Goal: Task Accomplishment & Management: Complete application form

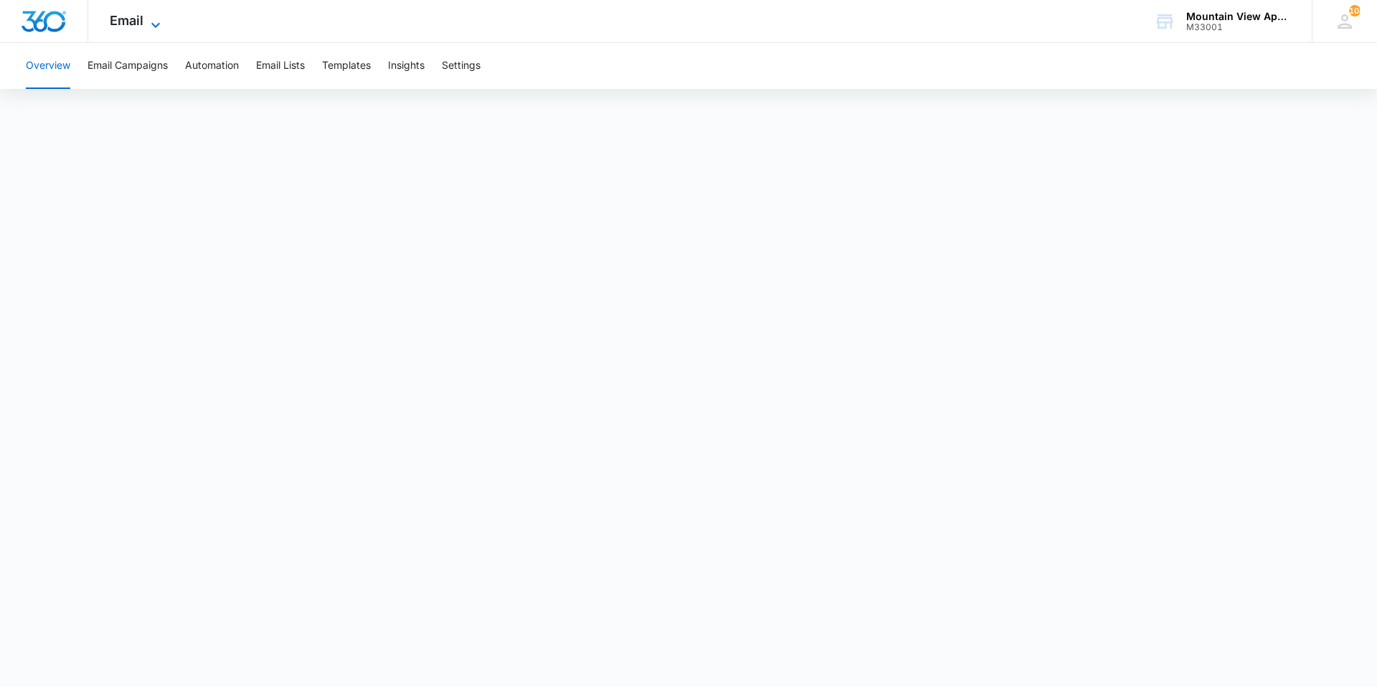
click at [142, 16] on span "Email" at bounding box center [127, 20] width 34 height 15
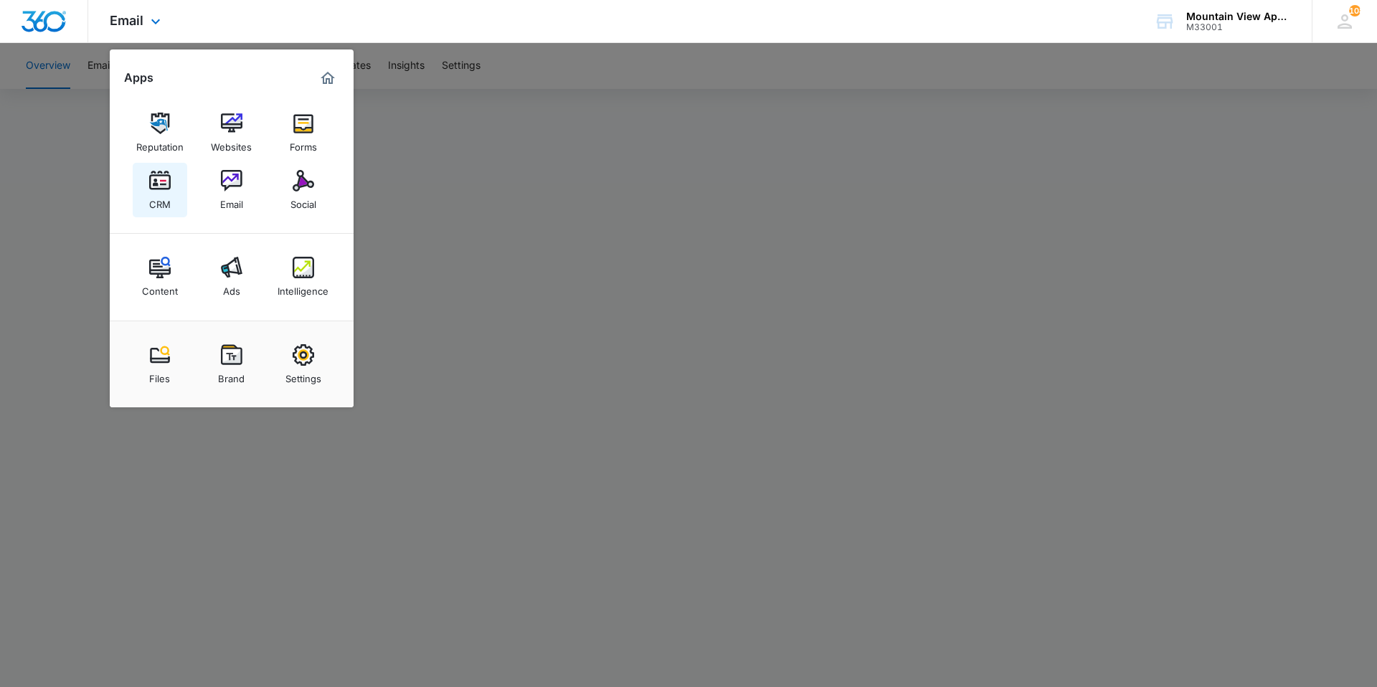
click at [177, 199] on link "CRM" at bounding box center [160, 190] width 55 height 55
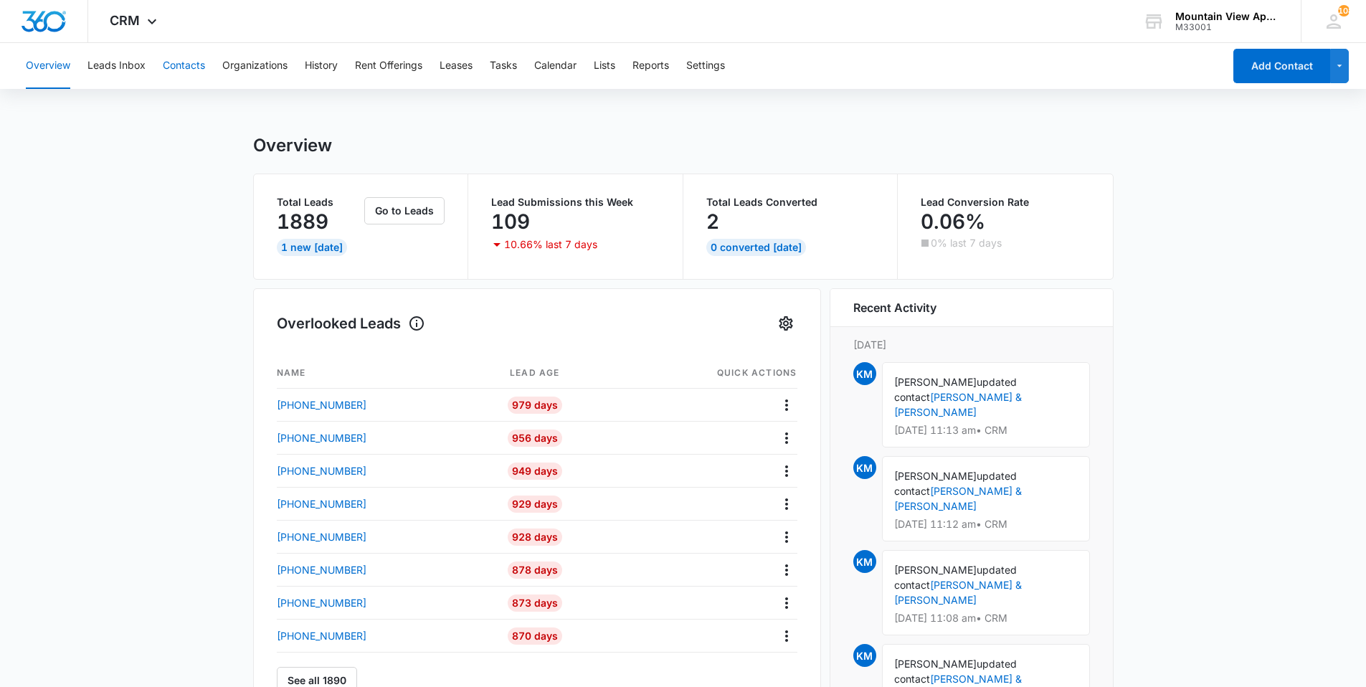
click at [187, 79] on button "Contacts" at bounding box center [184, 66] width 42 height 46
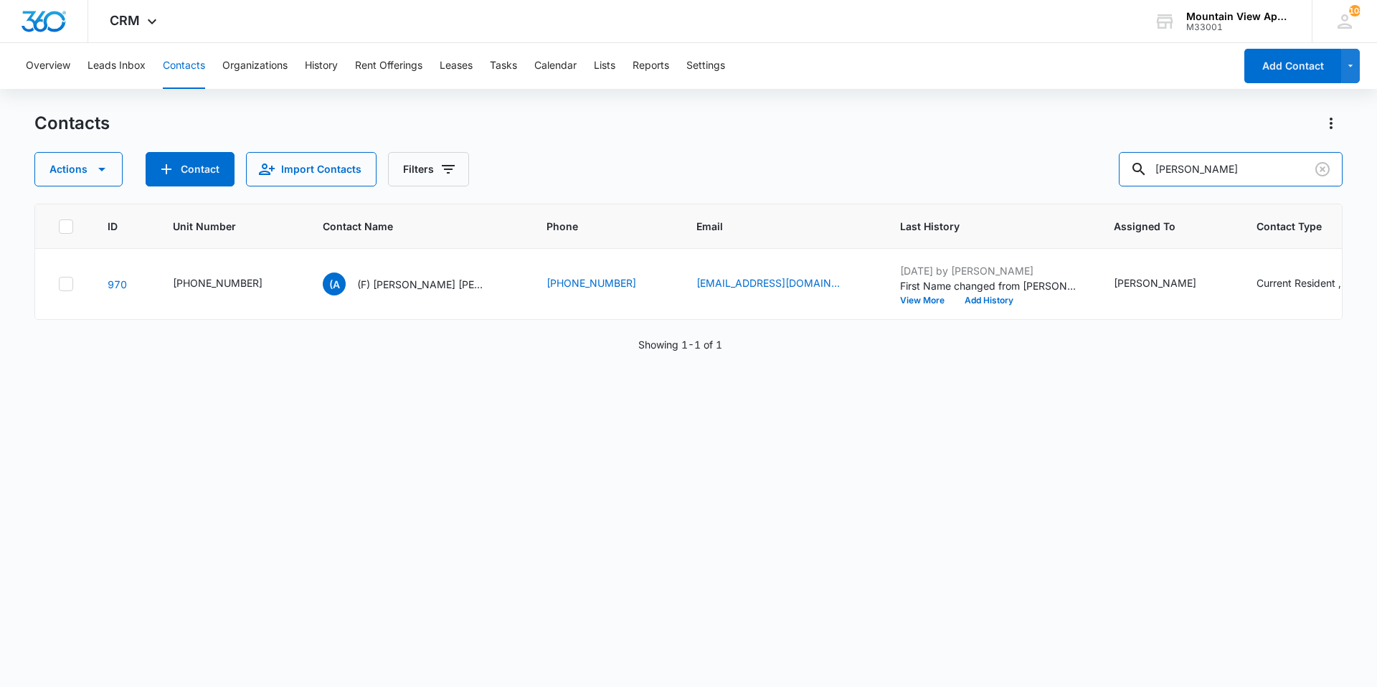
drag, startPoint x: 1236, startPoint y: 169, endPoint x: 802, endPoint y: 202, distance: 434.4
click at [802, 202] on div "Contacts Actions Contact Import Contacts Filters [PERSON_NAME] ID Unit Number C…" at bounding box center [688, 399] width 1308 height 574
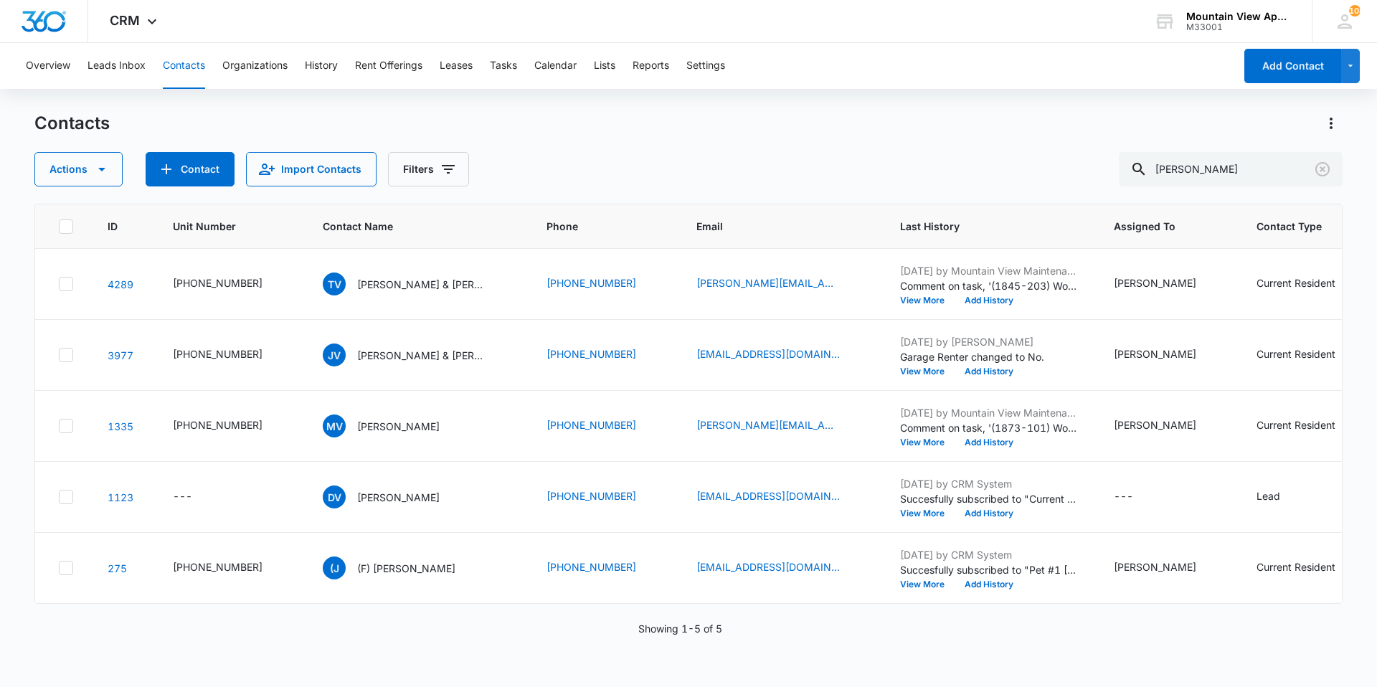
click at [195, 69] on button "Contacts" at bounding box center [184, 66] width 42 height 46
drag, startPoint x: 1214, startPoint y: 176, endPoint x: 743, endPoint y: 120, distance: 474.4
click at [769, 128] on div "Contacts Actions Contact Import Contacts Filters [PERSON_NAME]" at bounding box center [688, 149] width 1308 height 75
type input "[PERSON_NAME]"
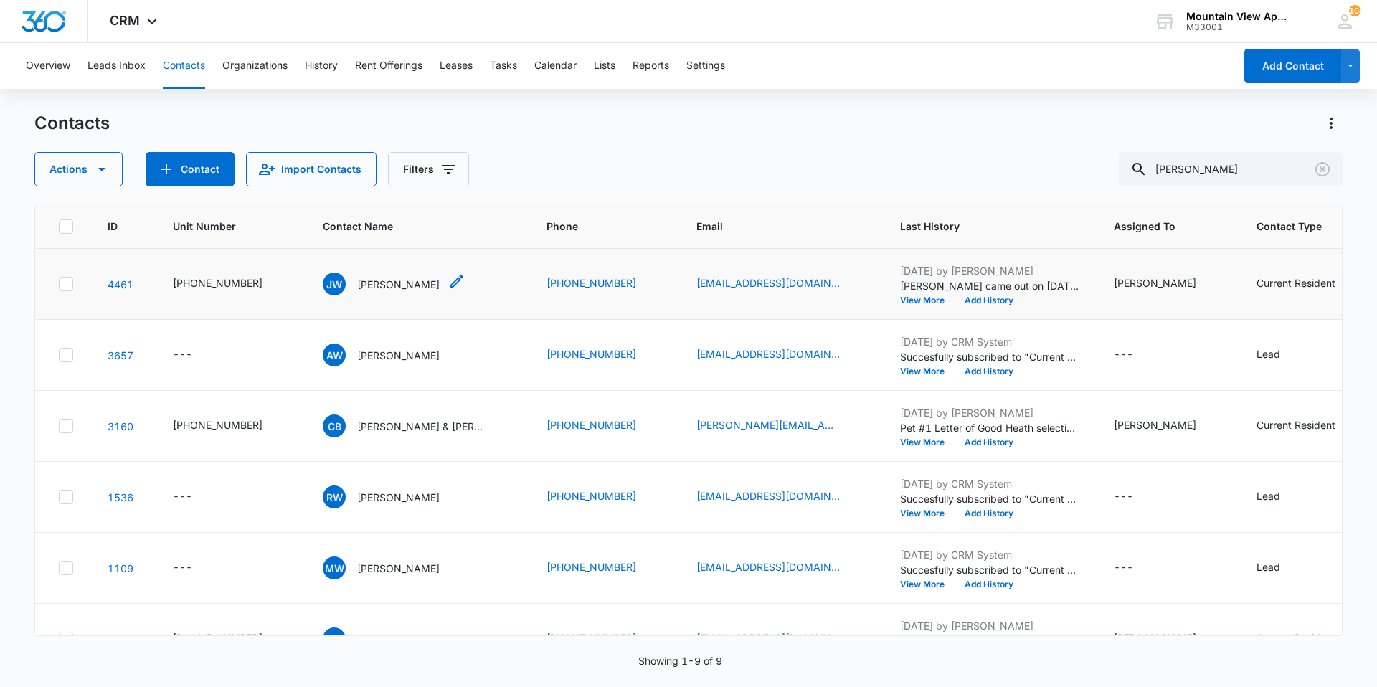
click at [374, 282] on p "[PERSON_NAME]" at bounding box center [398, 284] width 82 height 15
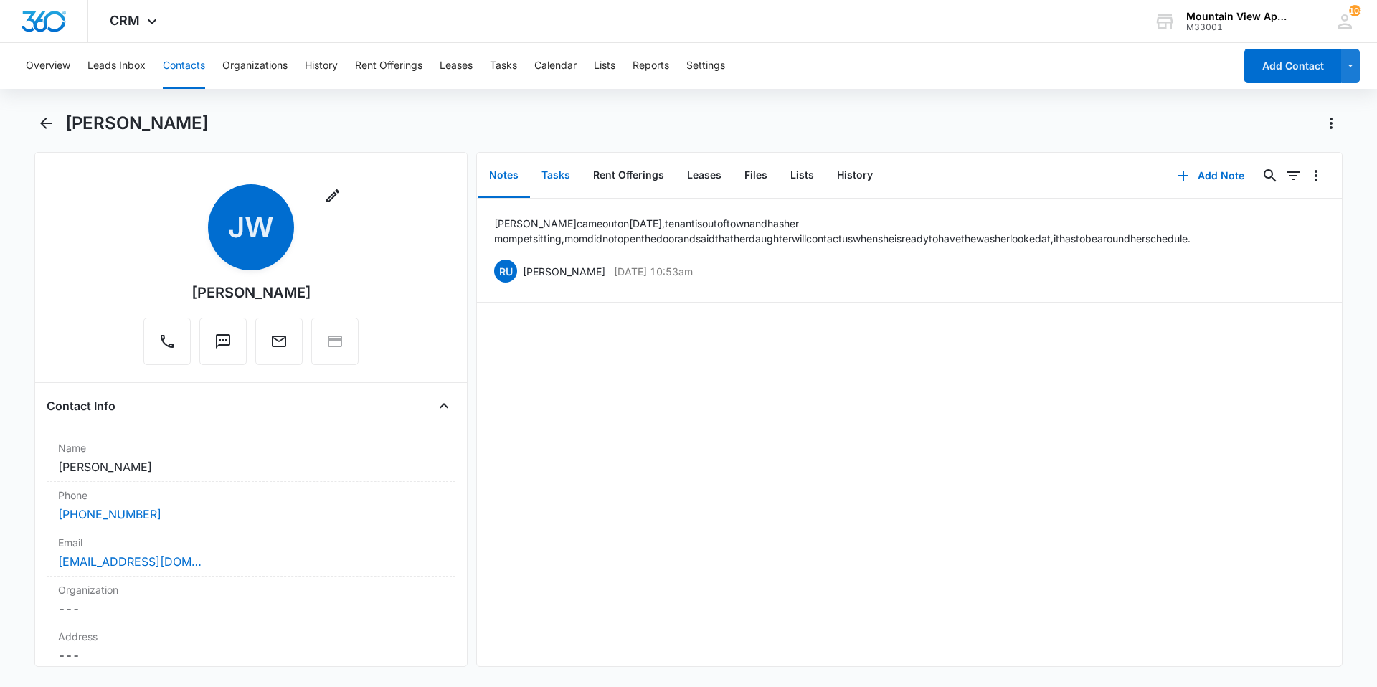
click at [550, 181] on button "Tasks" at bounding box center [556, 175] width 52 height 44
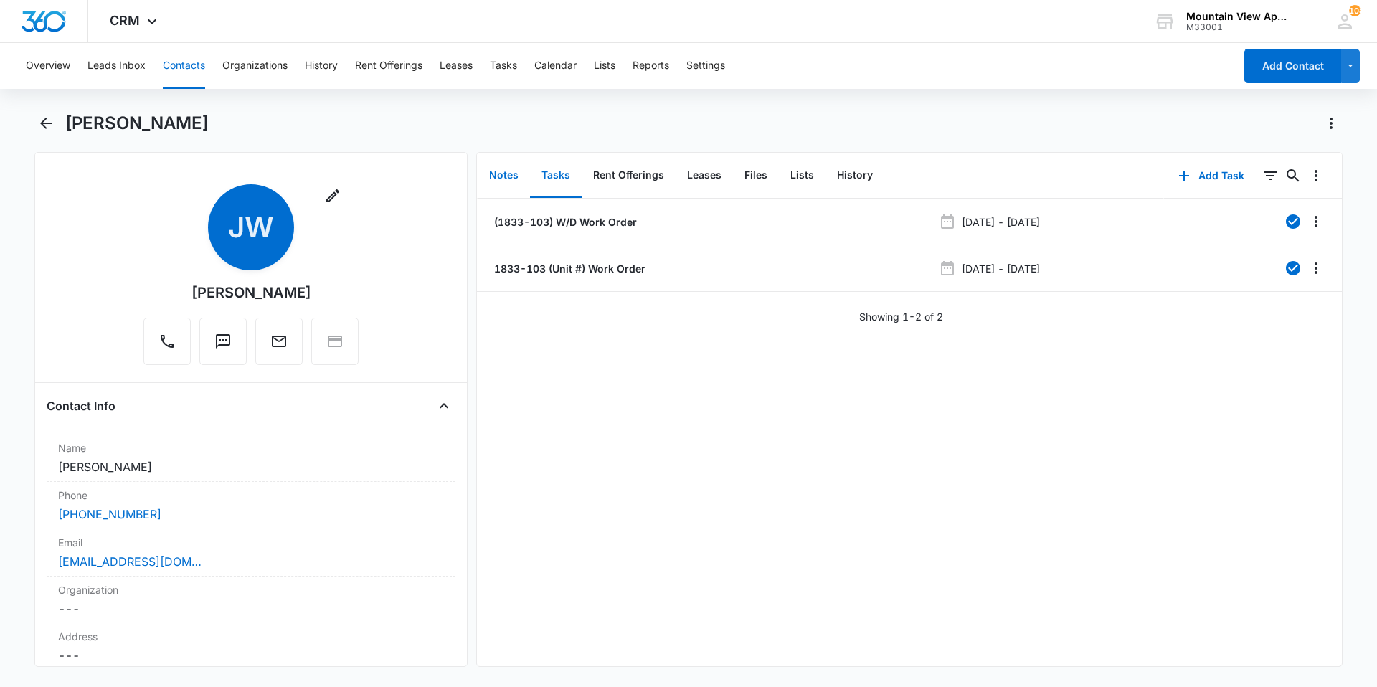
click at [496, 182] on button "Notes" at bounding box center [504, 175] width 52 height 44
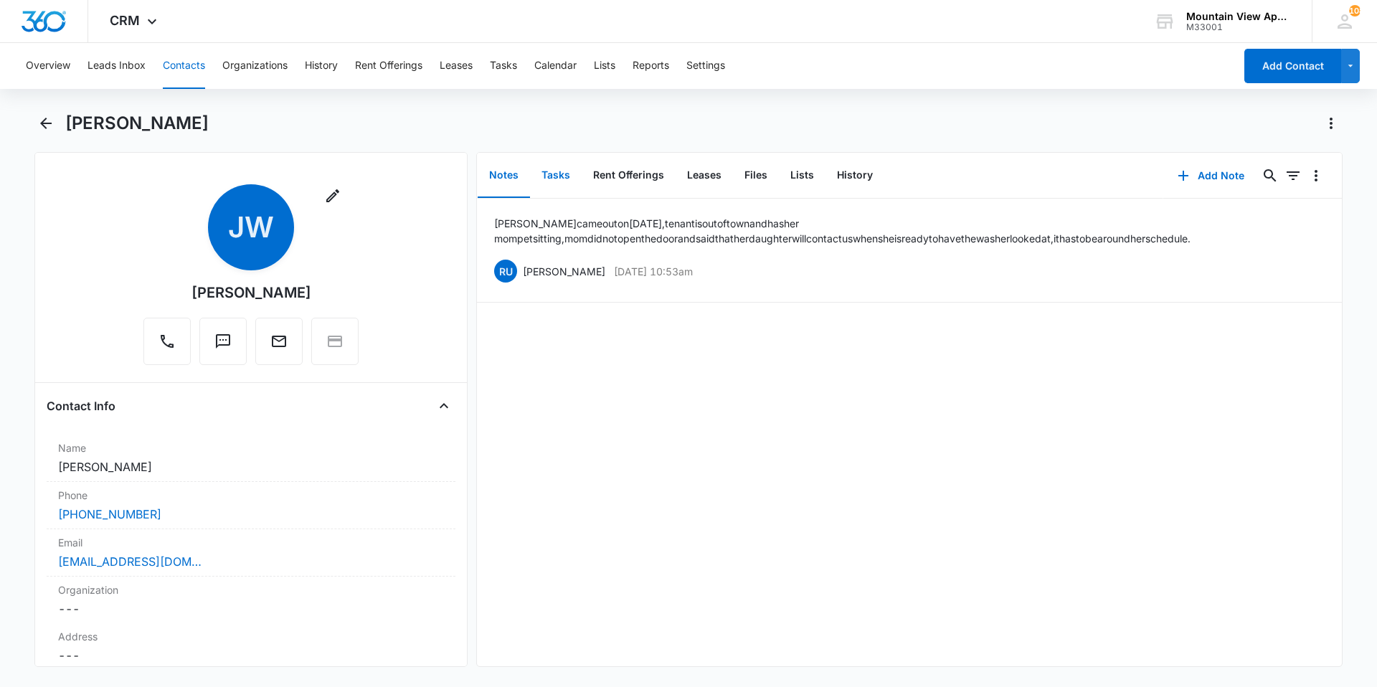
click at [555, 169] on button "Tasks" at bounding box center [556, 175] width 52 height 44
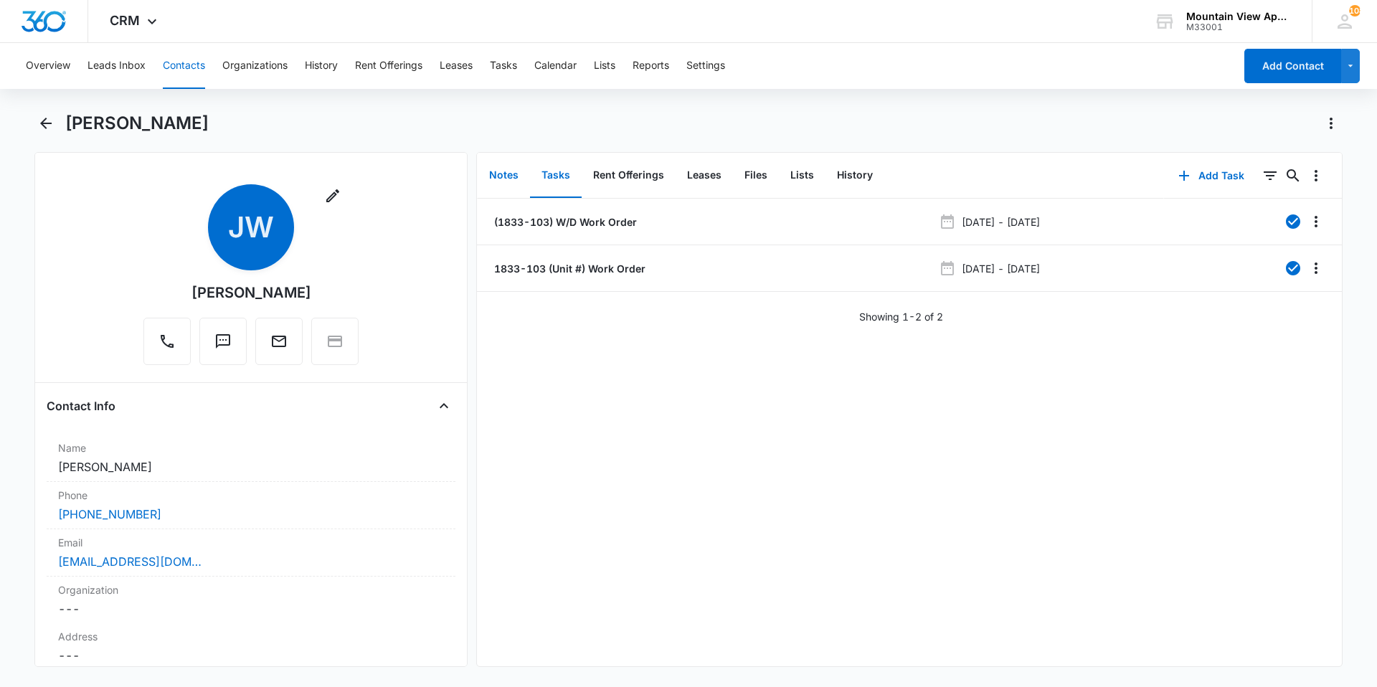
click at [491, 179] on button "Notes" at bounding box center [504, 175] width 52 height 44
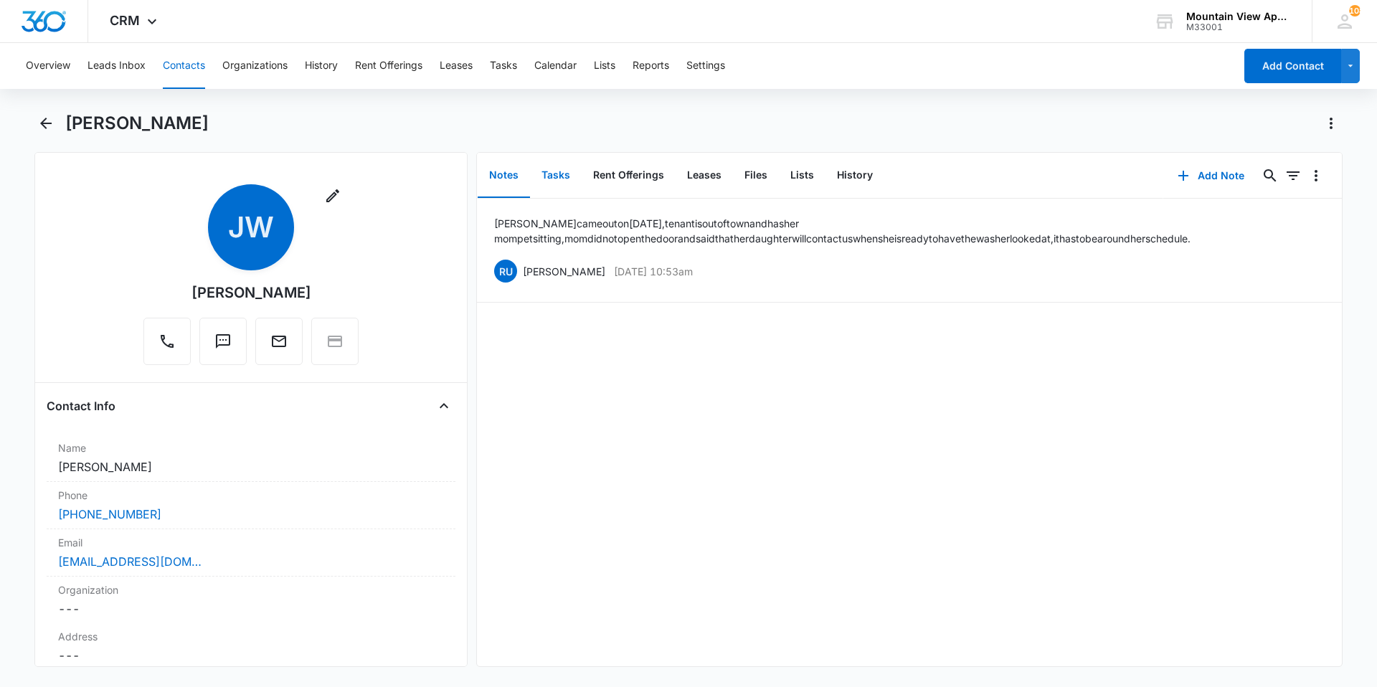
click at [554, 174] on button "Tasks" at bounding box center [556, 175] width 52 height 44
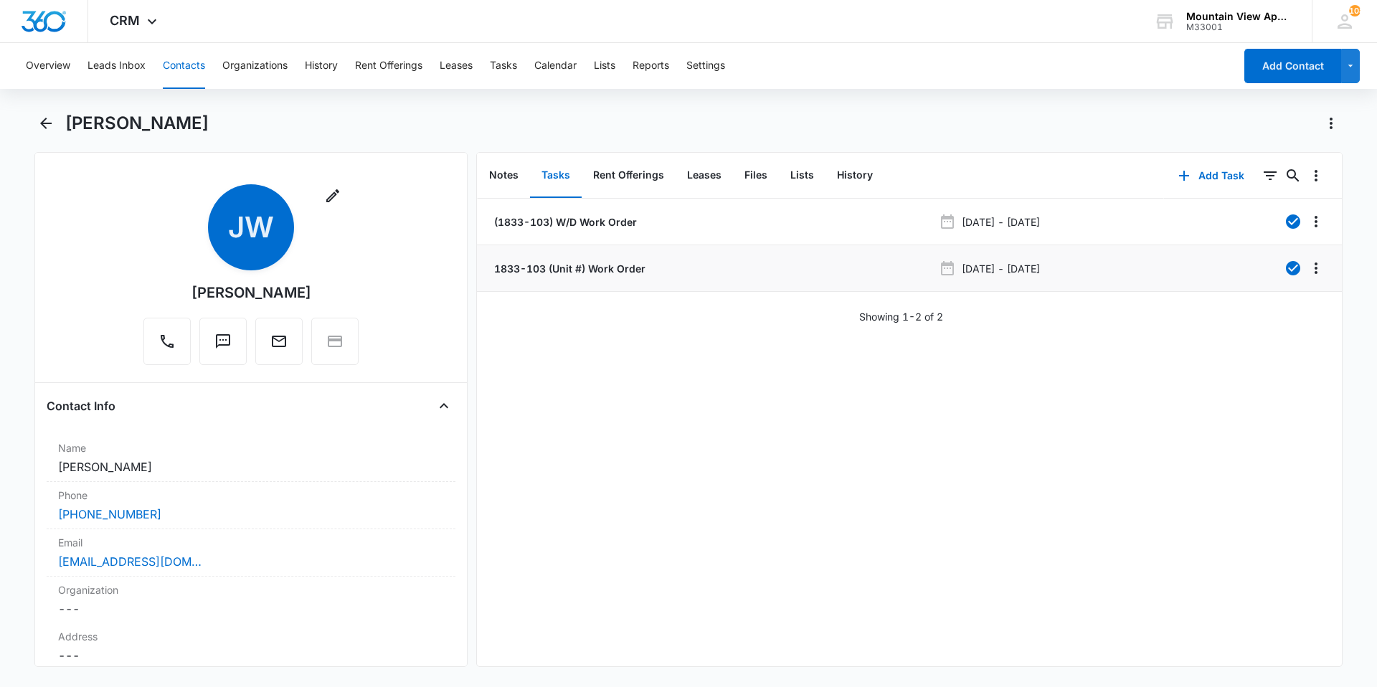
click at [657, 262] on div "1833-103 (Unit #) Work Order" at bounding box center [712, 268] width 442 height 15
click at [593, 283] on li "1833-103 (Unit #) Work Order [DATE] - [DATE]" at bounding box center [909, 268] width 865 height 47
click at [598, 273] on p "1833-103 (Unit #) Work Order" at bounding box center [568, 268] width 154 height 15
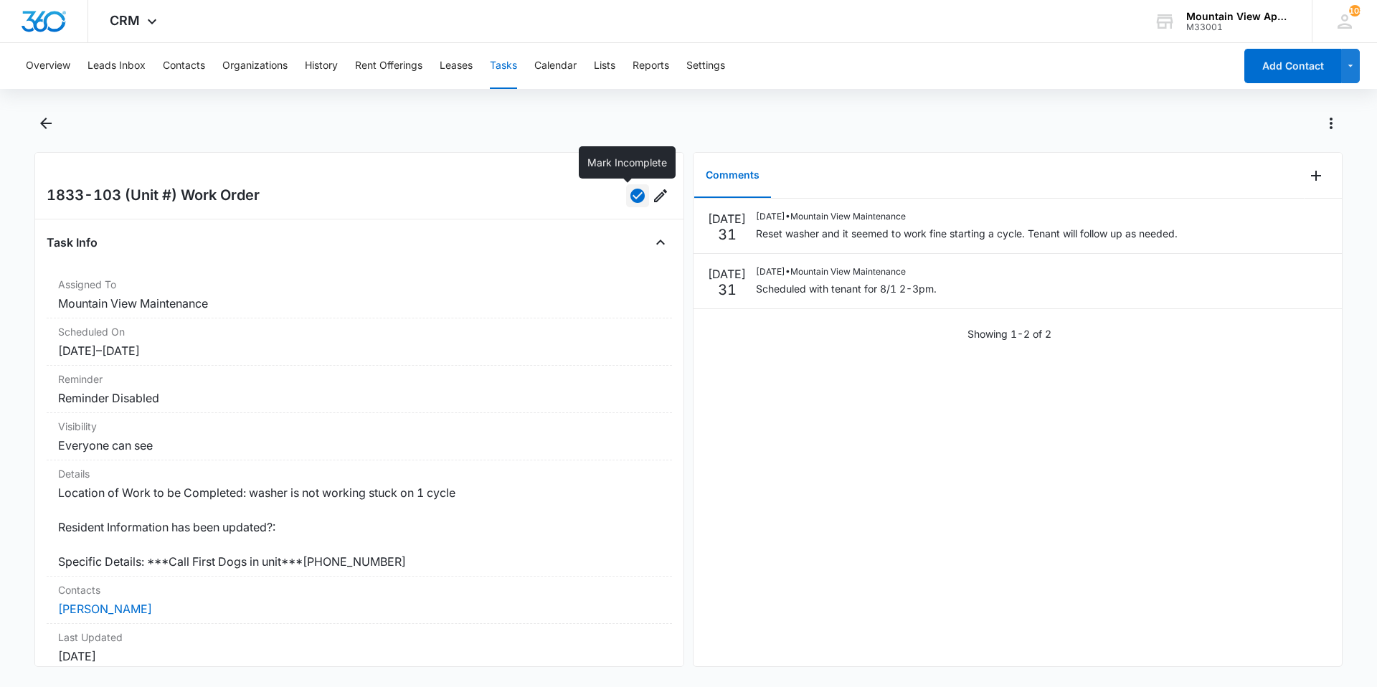
click at [630, 196] on icon "button" at bounding box center [637, 196] width 14 height 14
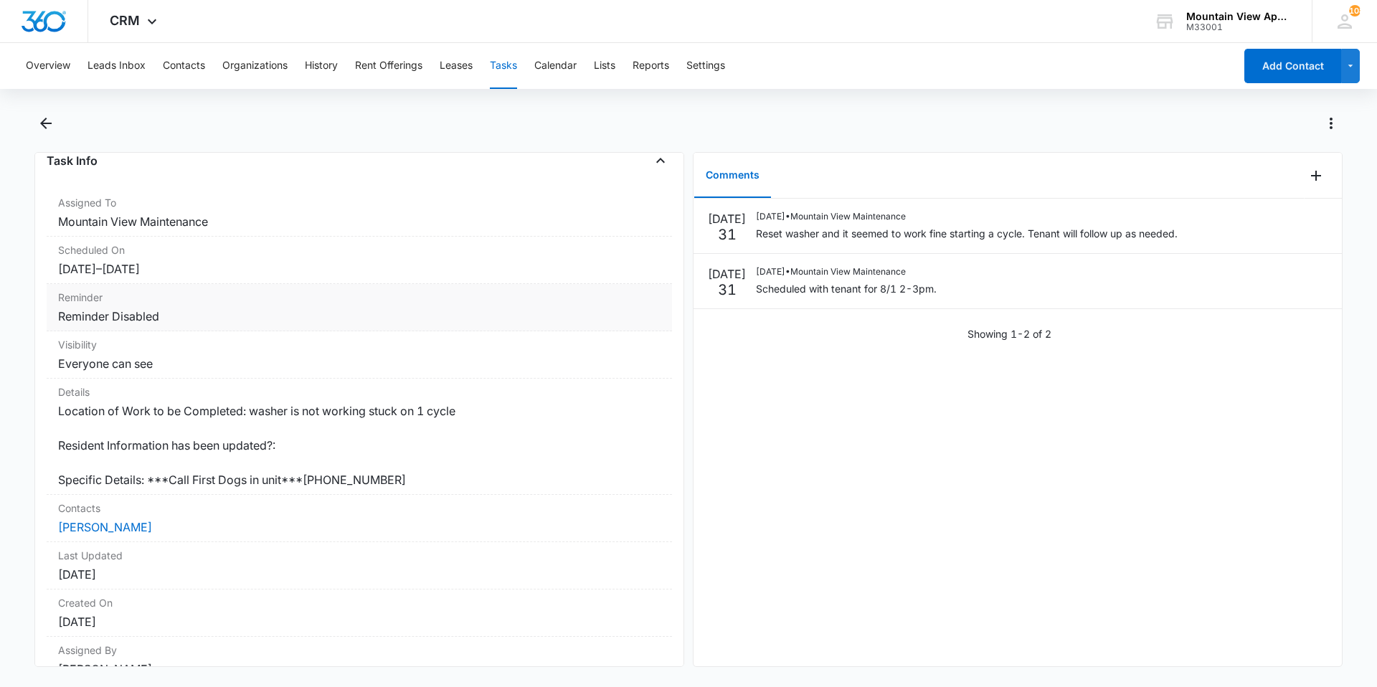
scroll to position [151, 0]
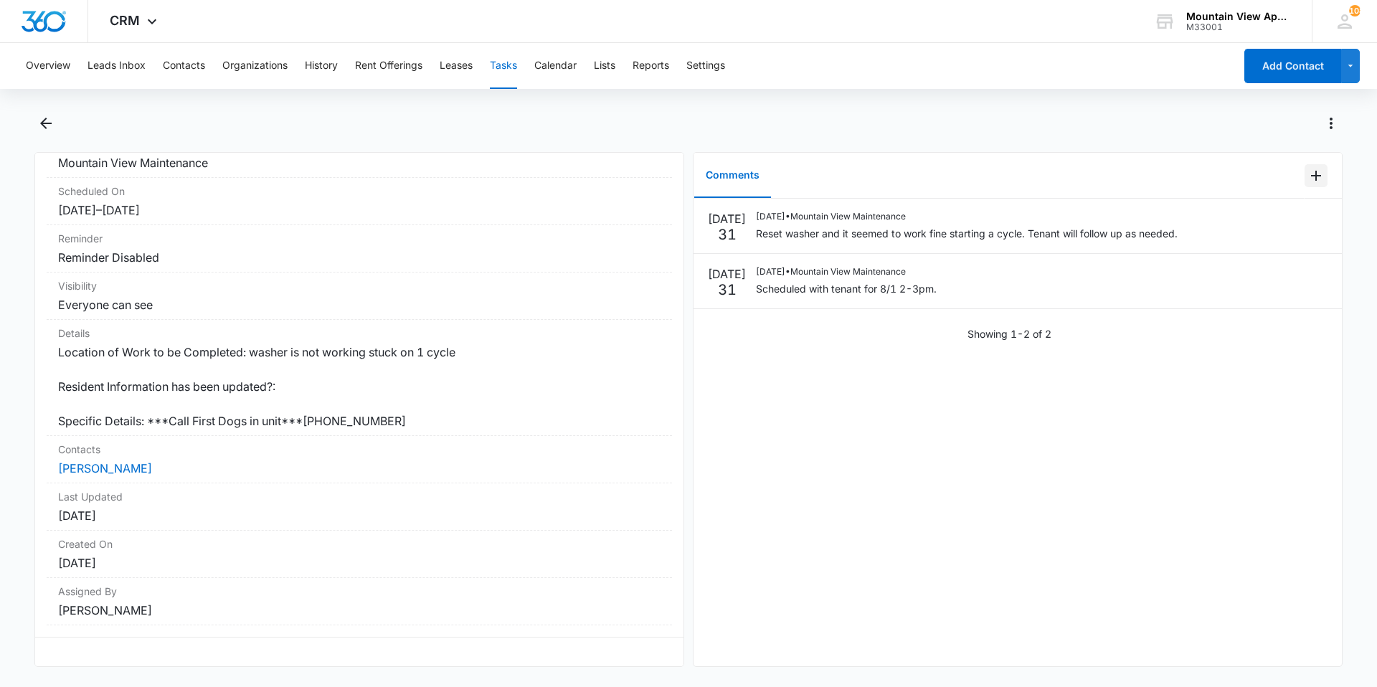
click at [1311, 171] on icon "Add Comment" at bounding box center [1316, 176] width 10 height 10
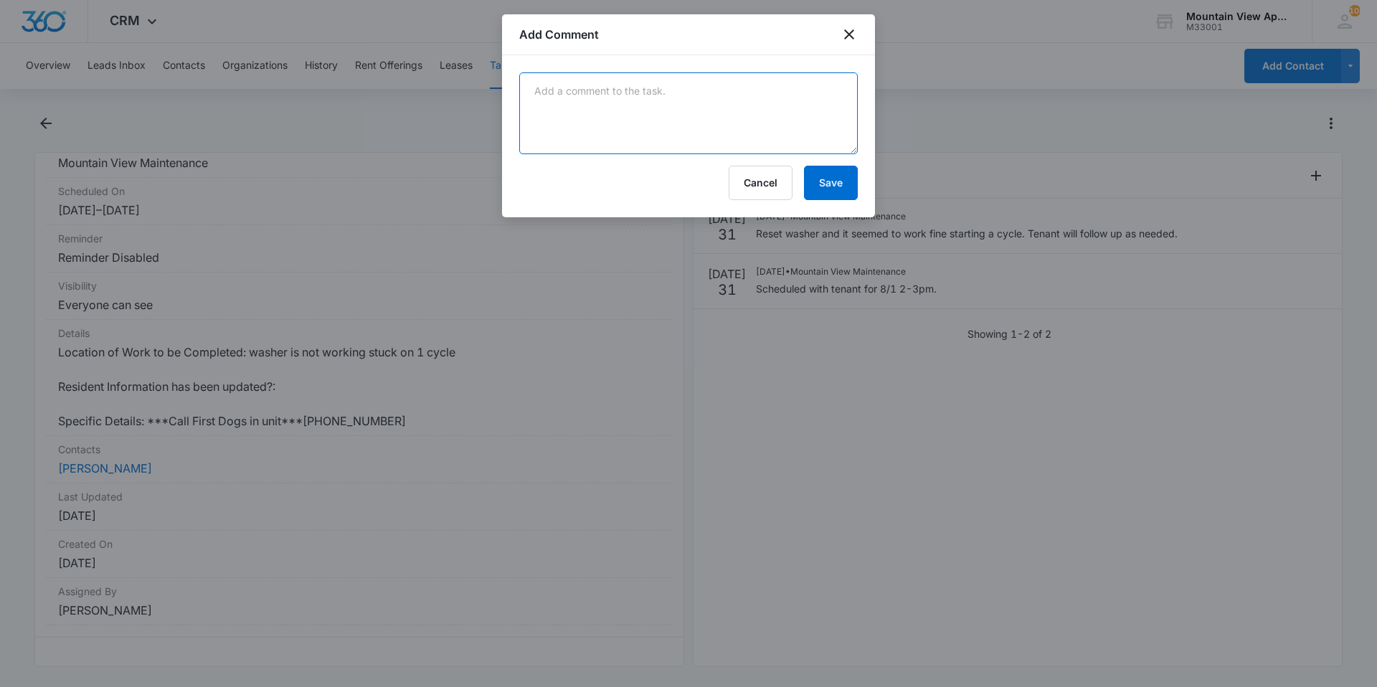
click at [640, 92] on textarea at bounding box center [688, 113] width 338 height 82
type textarea "Tenant called is back in her unit and ready to schedule for [PERSON_NAME] to co…"
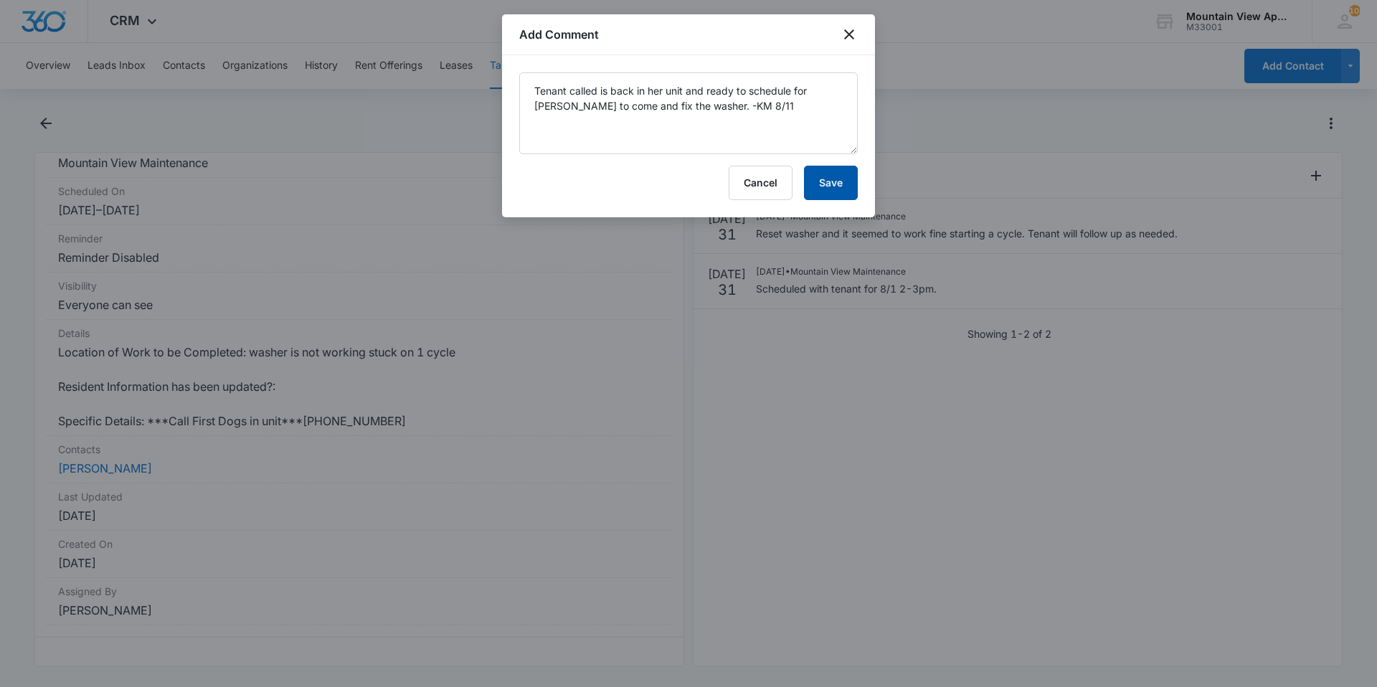
click at [825, 179] on button "Save" at bounding box center [831, 183] width 54 height 34
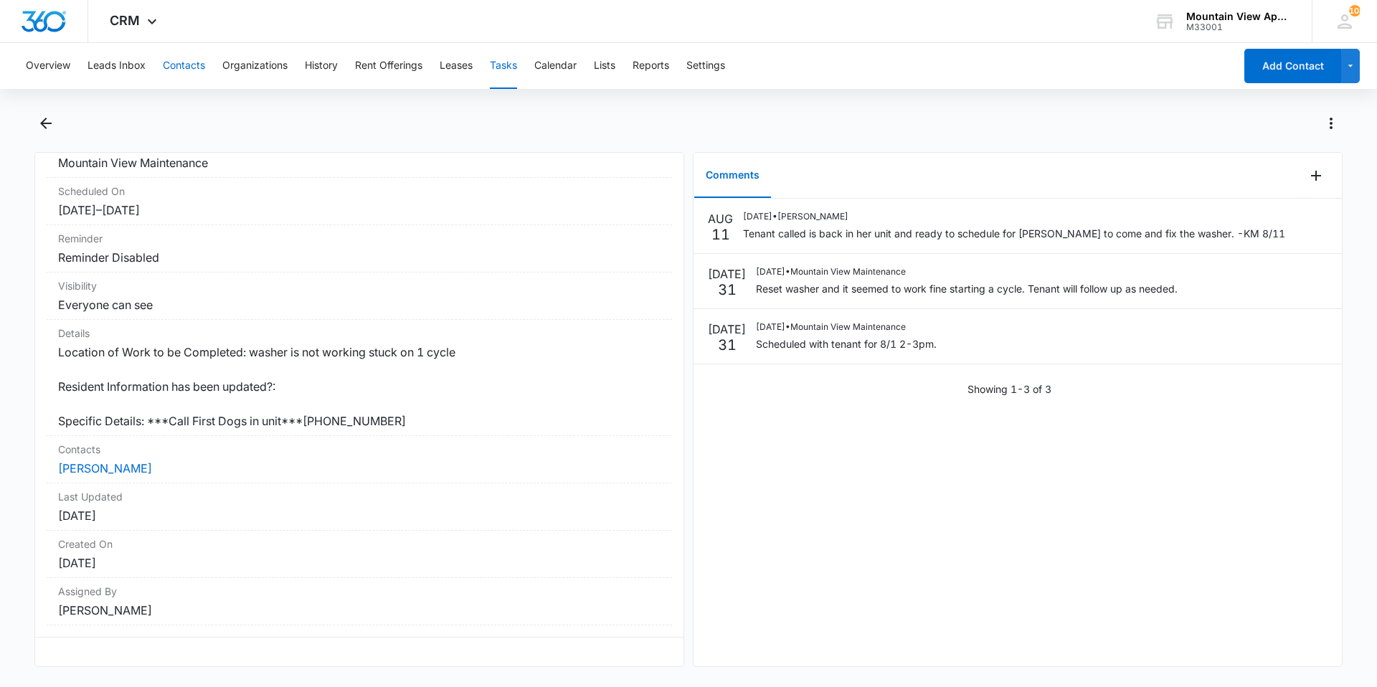
click at [184, 66] on button "Contacts" at bounding box center [184, 66] width 42 height 46
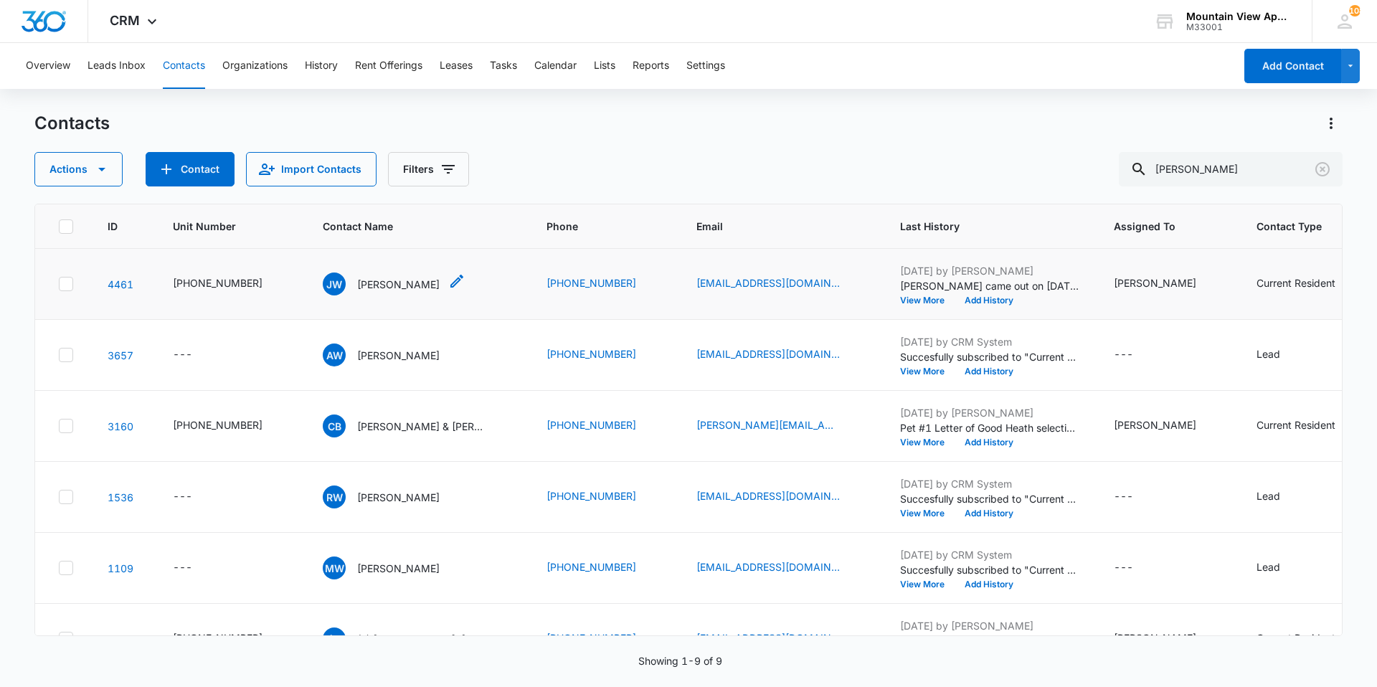
click at [375, 289] on p "[PERSON_NAME]" at bounding box center [398, 284] width 82 height 15
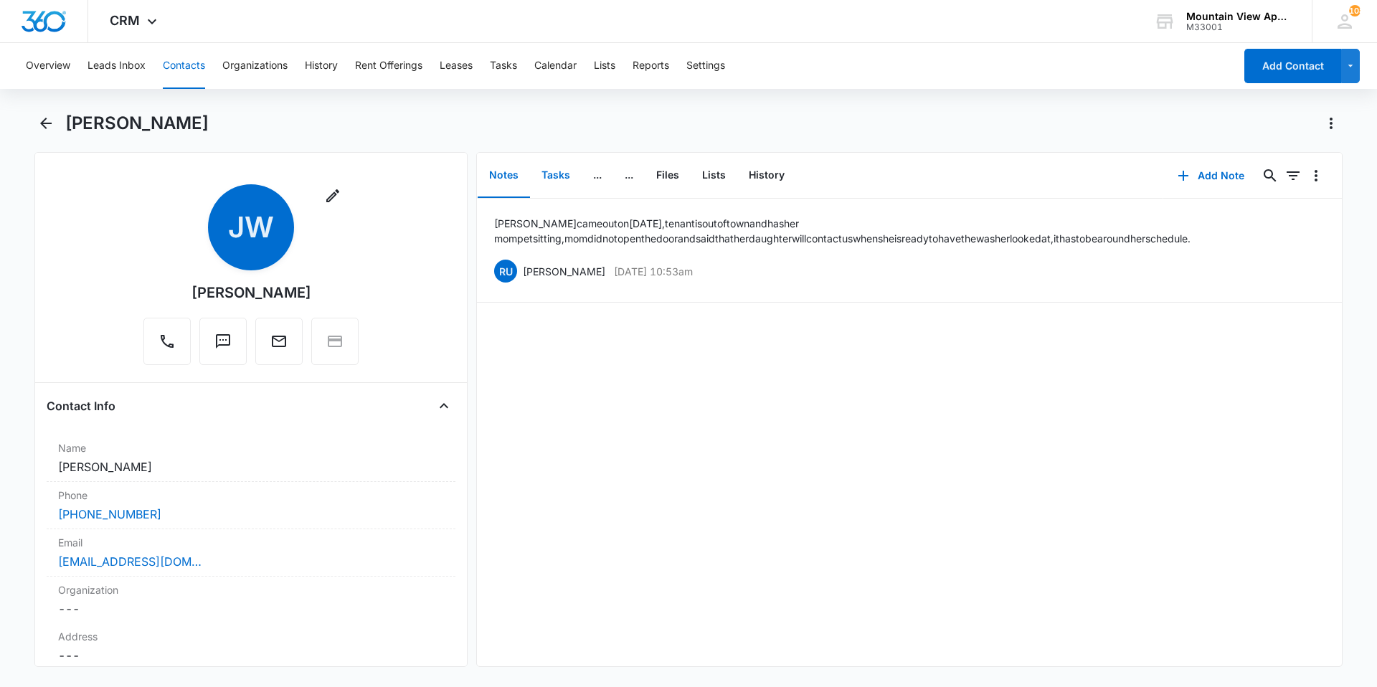
click at [561, 184] on button "Tasks" at bounding box center [556, 175] width 52 height 44
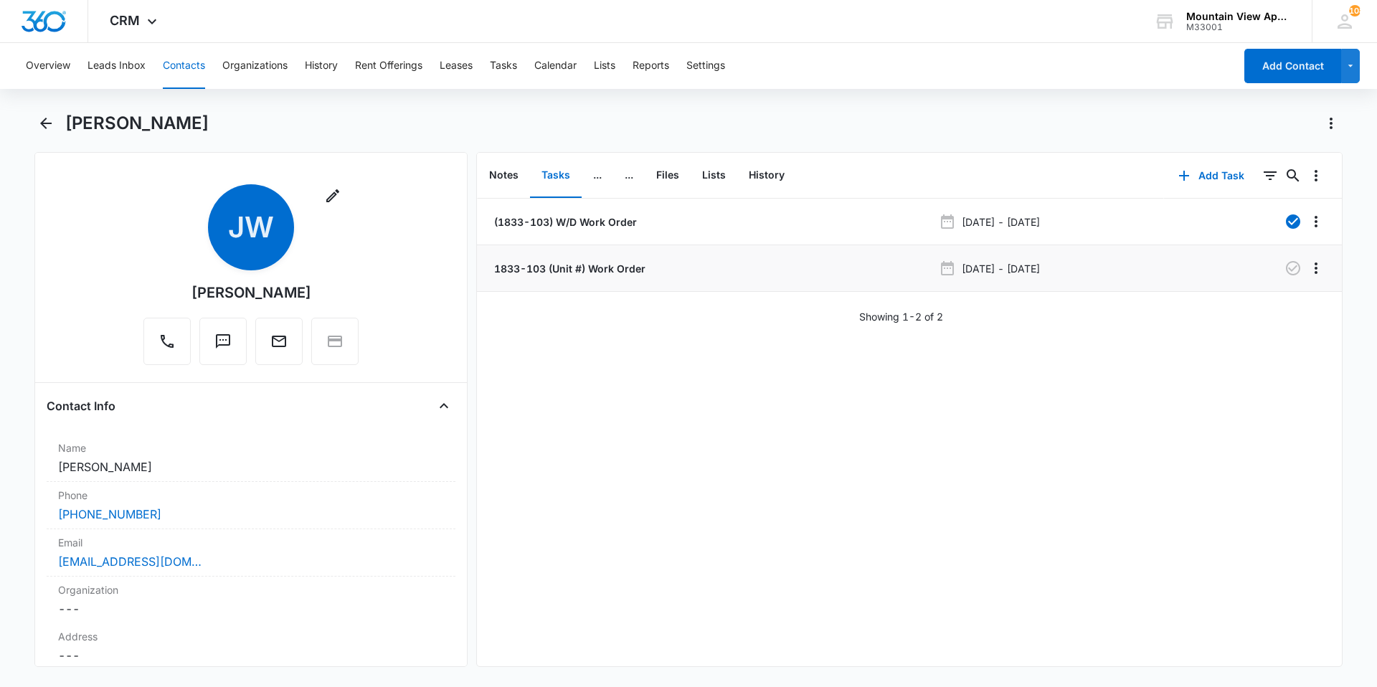
click at [626, 261] on p "1833-103 (Unit #) Work Order" at bounding box center [568, 268] width 154 height 15
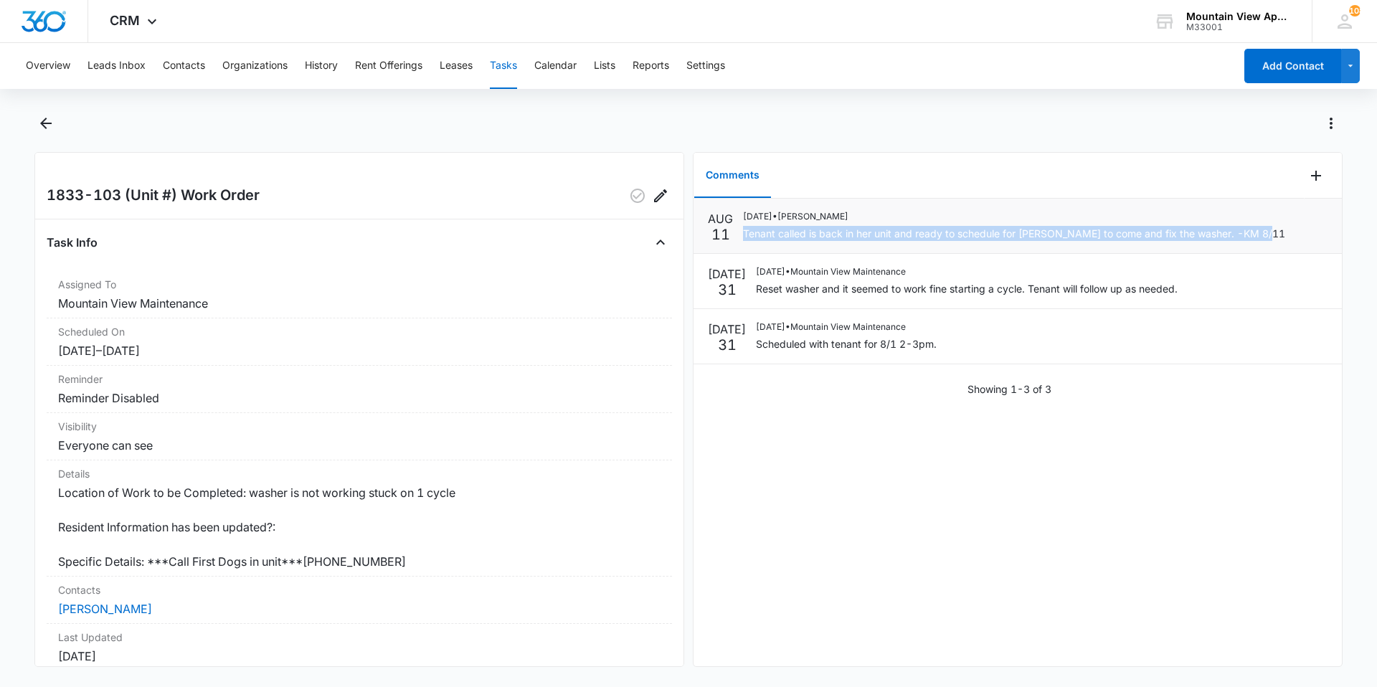
drag, startPoint x: 744, startPoint y: 232, endPoint x: 1259, endPoint y: 245, distance: 515.1
click at [1259, 245] on li "[DATE] [DATE] • [PERSON_NAME] called is back in her unit and ready to schedule …" at bounding box center [1017, 226] width 648 height 55
drag, startPoint x: 1259, startPoint y: 245, endPoint x: 1230, endPoint y: 232, distance: 31.5
copy p "Tenant called is back in her unit and ready to schedule for [PERSON_NAME] to co…"
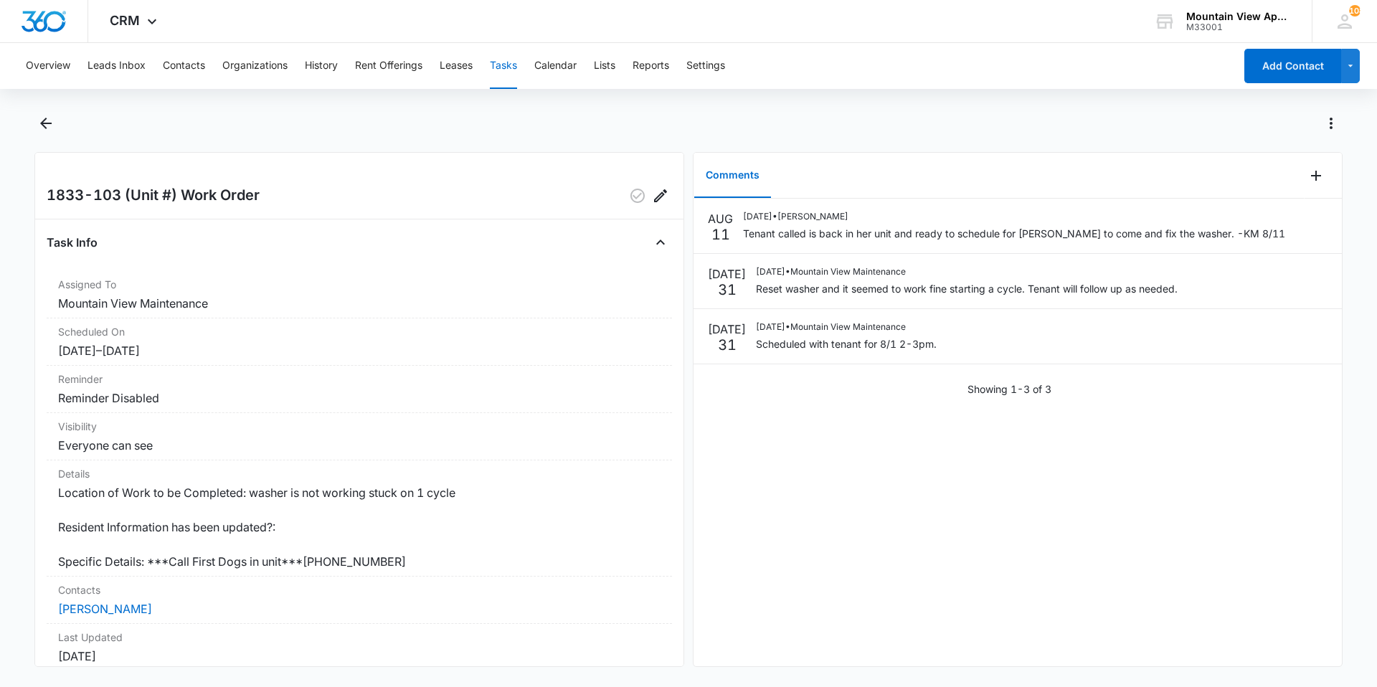
click at [29, 123] on main "1833-103 (Unit #) Work Order Task Info Assigned To Mountain View Maintenance Sc…" at bounding box center [688, 398] width 1377 height 572
click at [53, 123] on icon "Back" at bounding box center [45, 123] width 17 height 17
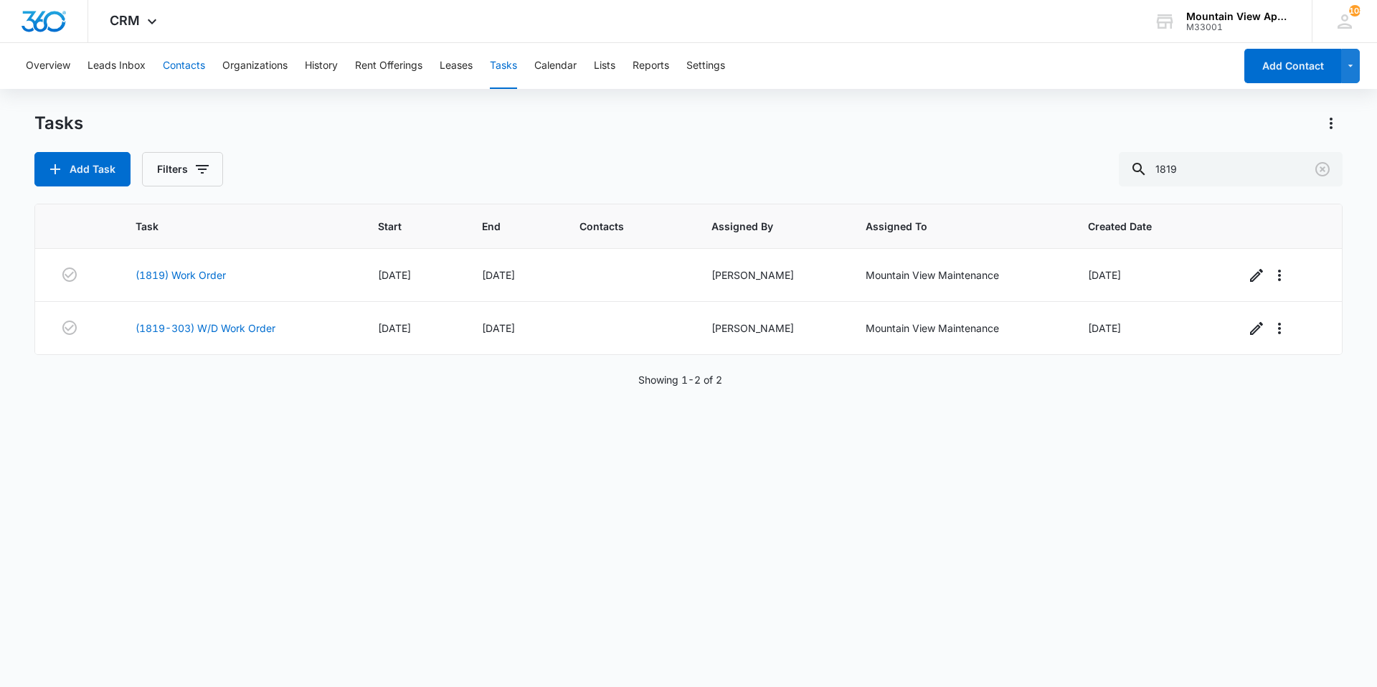
click at [198, 79] on button "Contacts" at bounding box center [184, 66] width 42 height 46
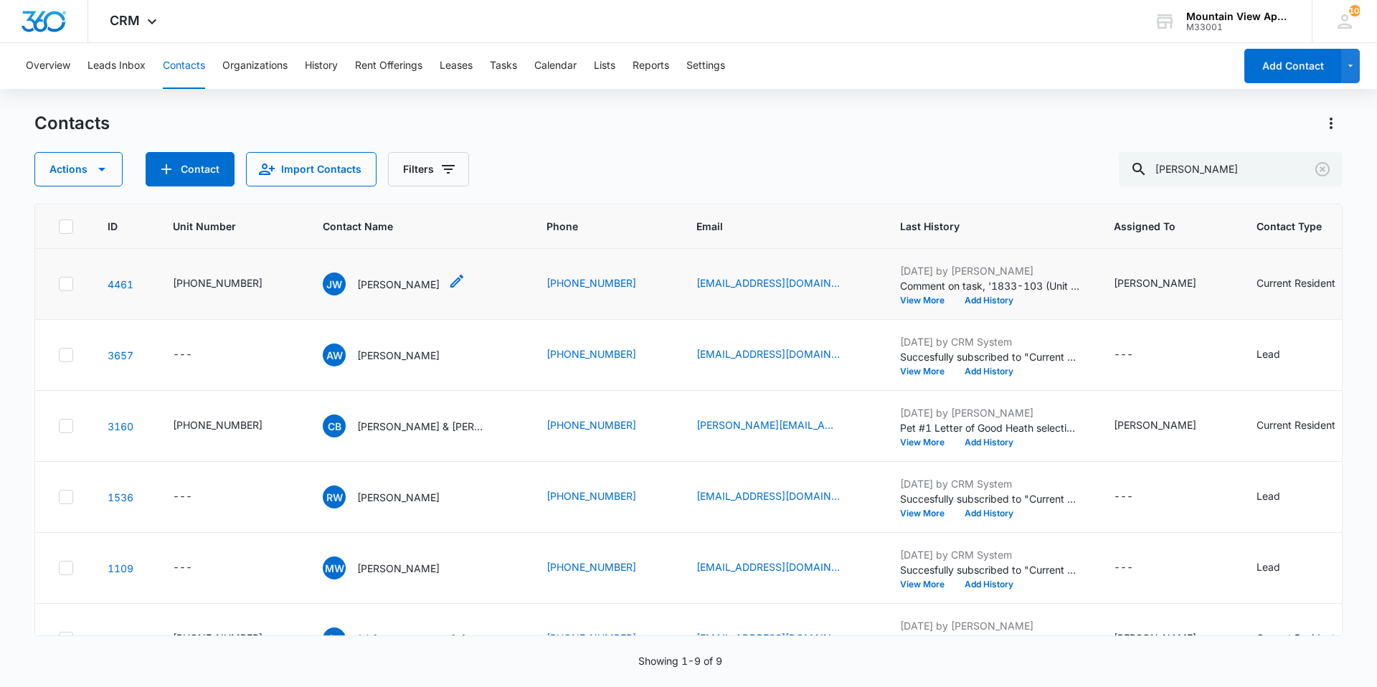
click at [376, 273] on div "[PERSON_NAME]" at bounding box center [381, 284] width 117 height 23
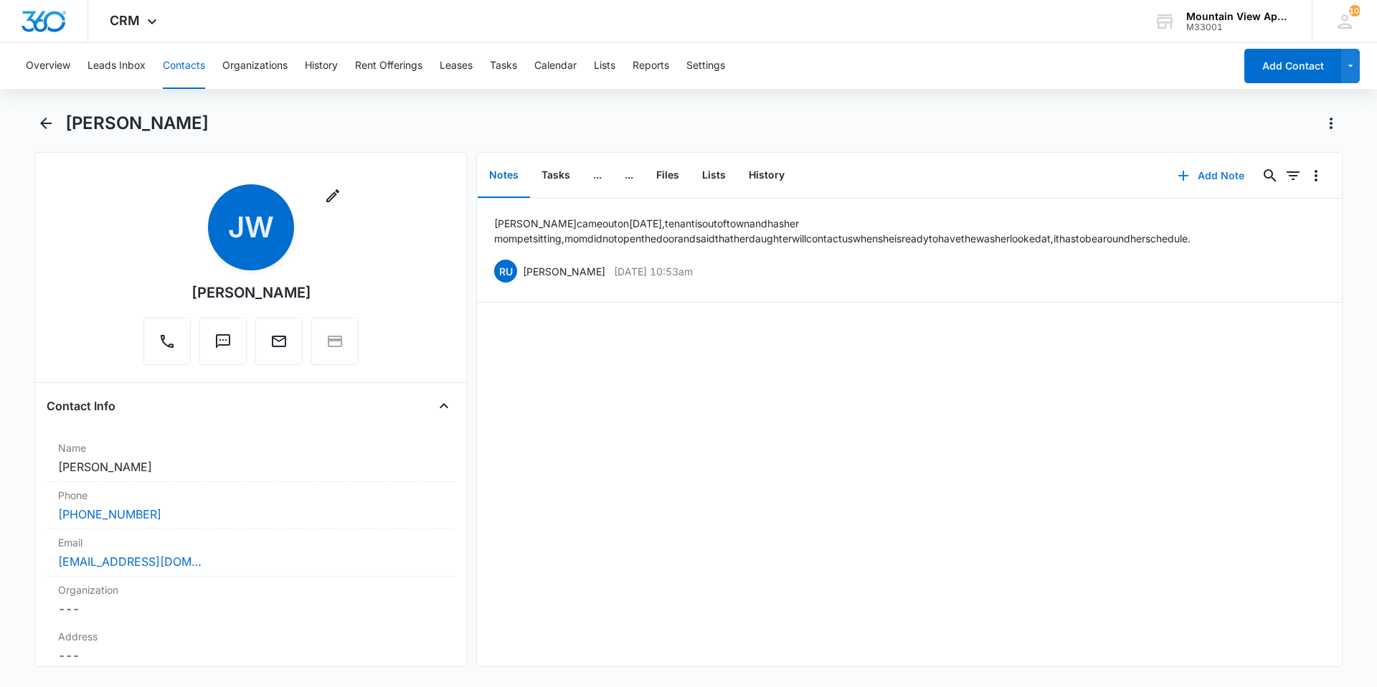
click at [1211, 174] on button "Add Note" at bounding box center [1210, 175] width 95 height 34
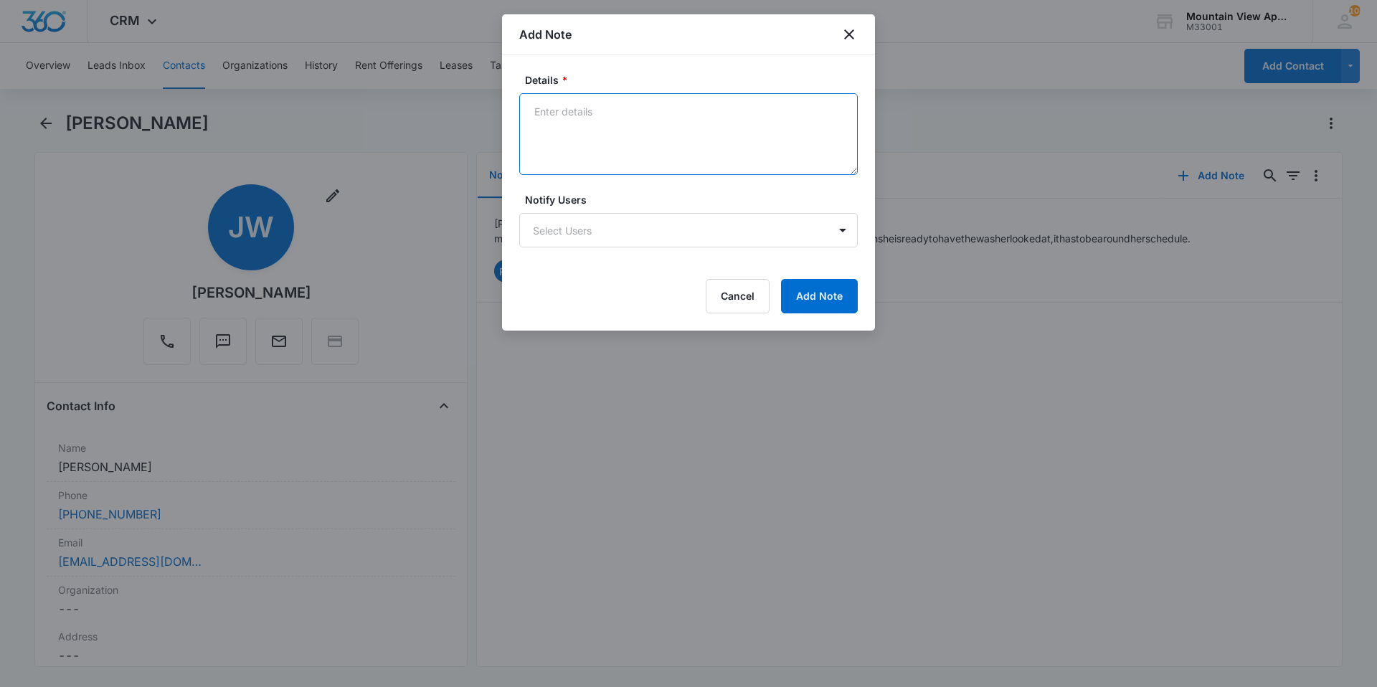
click at [587, 127] on textarea "Details *" at bounding box center [688, 134] width 338 height 82
paste textarea "Tenant called is back in her unit and ready to schedule for [PERSON_NAME] to co…"
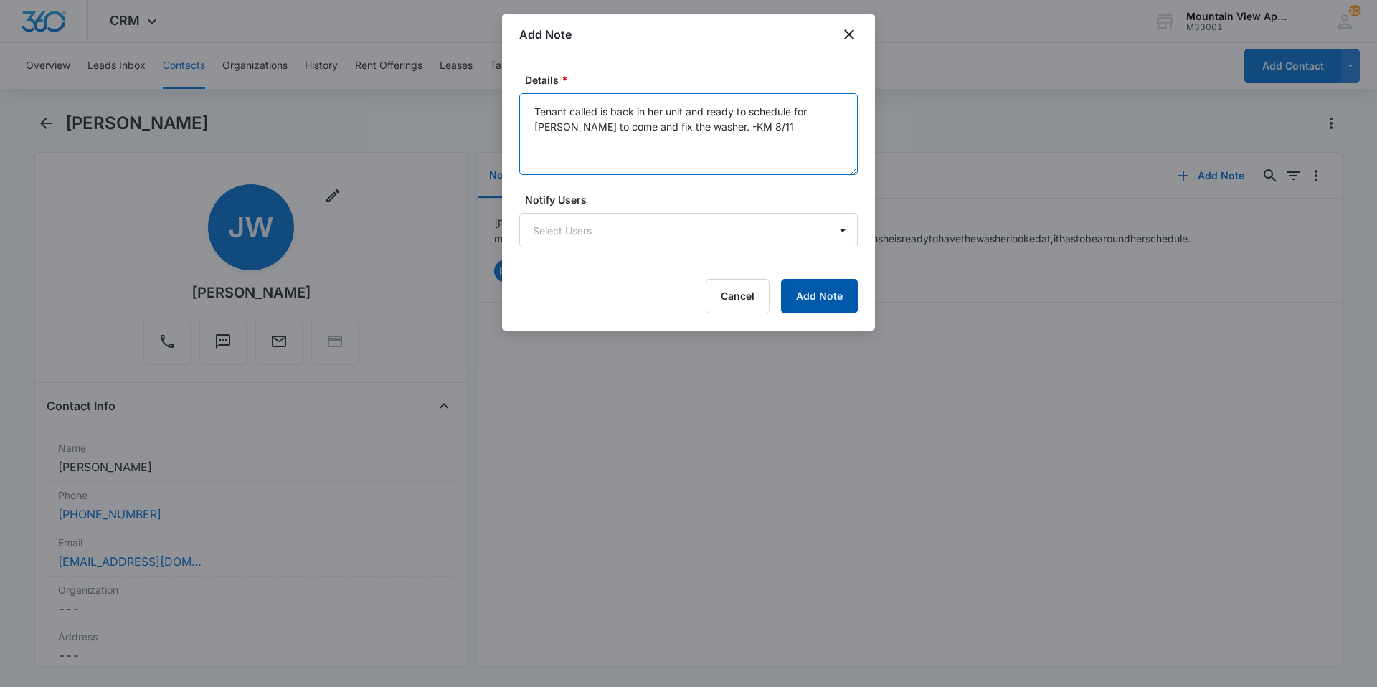
type textarea "Tenant called is back in her unit and ready to schedule for [PERSON_NAME] to co…"
click at [825, 308] on button "Add Note" at bounding box center [819, 296] width 77 height 34
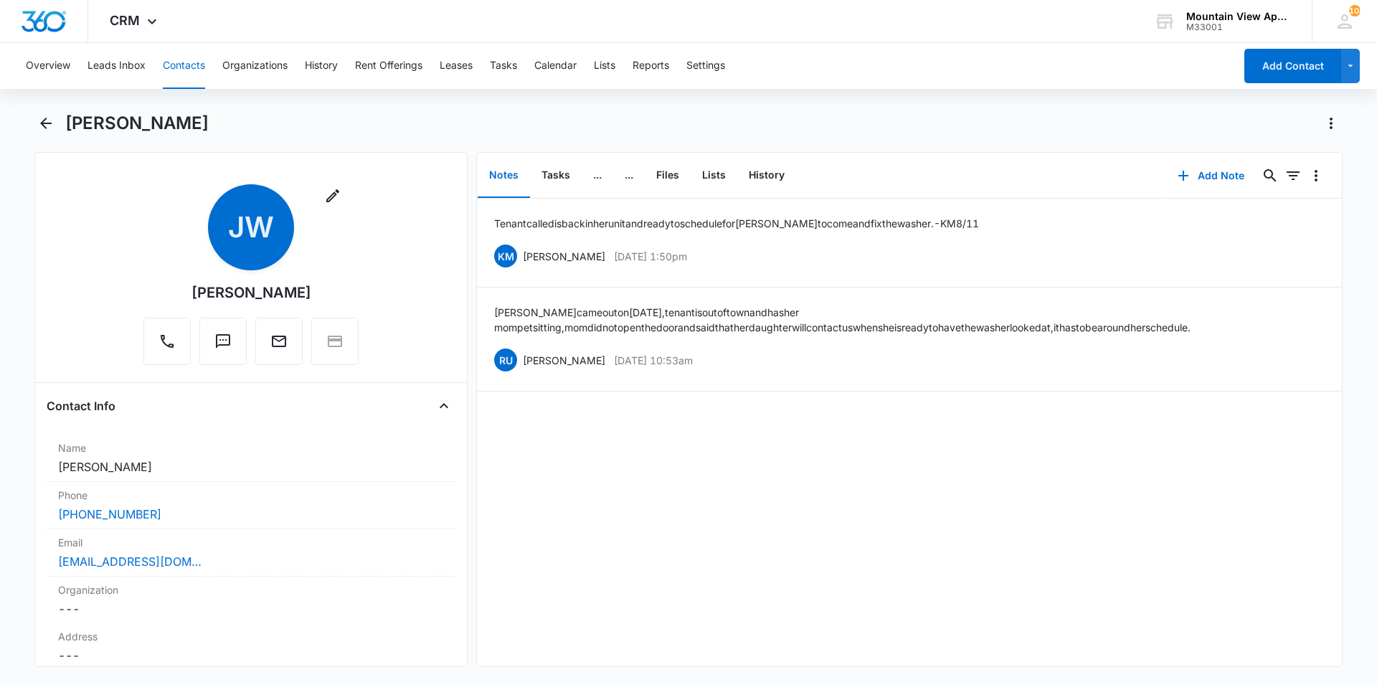
click at [198, 67] on button "Contacts" at bounding box center [184, 66] width 42 height 46
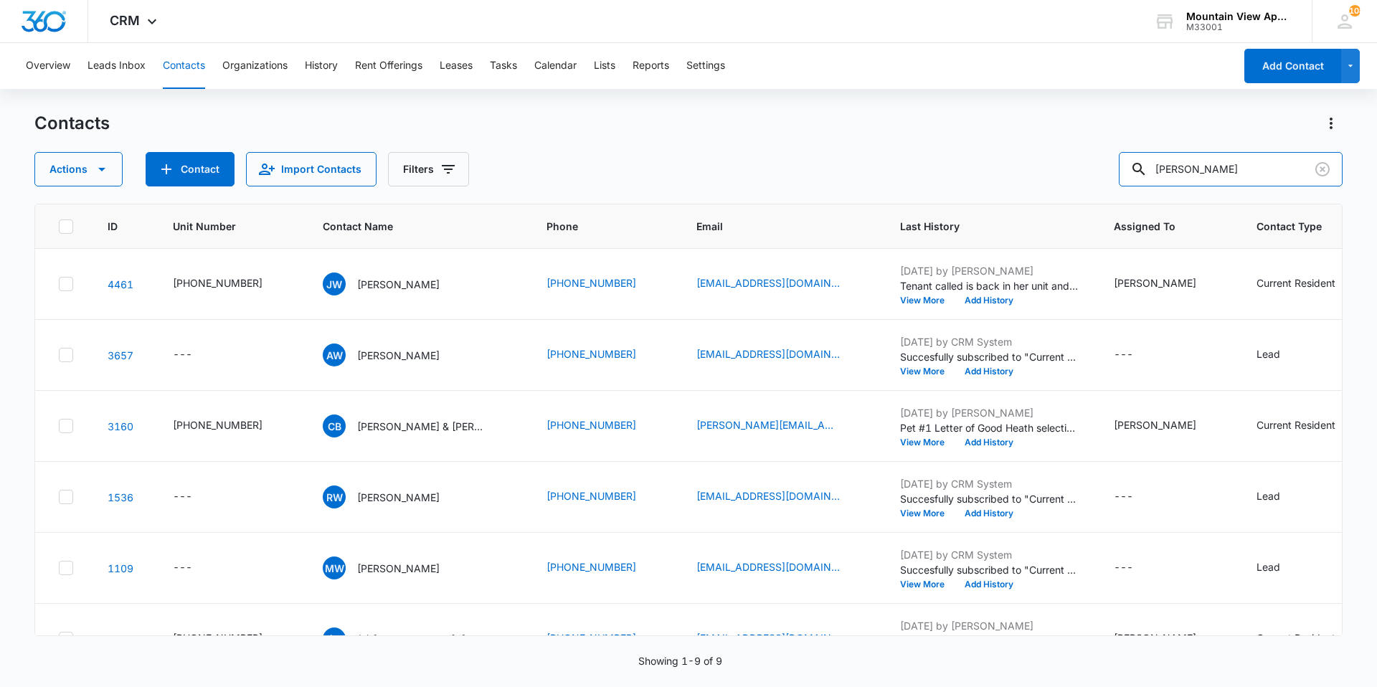
drag, startPoint x: 1208, startPoint y: 163, endPoint x: 1068, endPoint y: 172, distance: 140.1
click at [1070, 171] on div "Actions Contact Import Contacts Filters [PERSON_NAME]" at bounding box center [688, 169] width 1308 height 34
click at [1292, 65] on button "Add Contact" at bounding box center [1292, 66] width 97 height 34
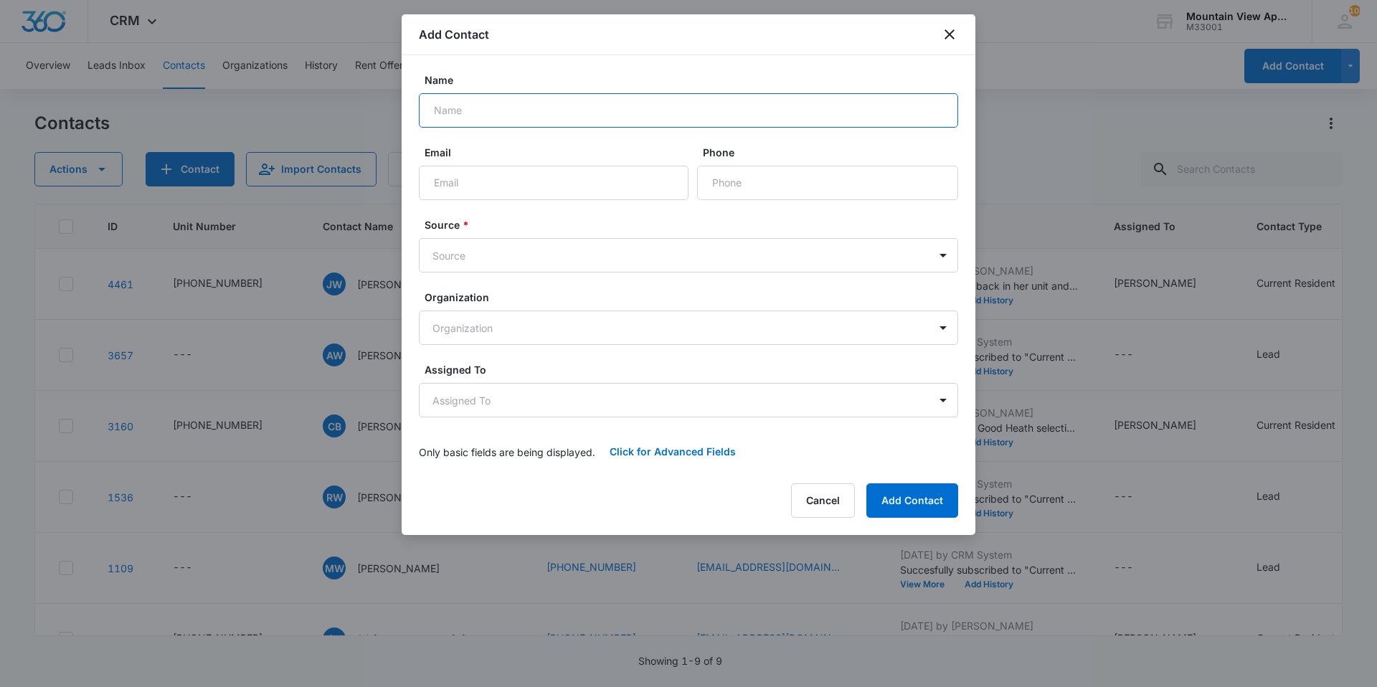
click at [584, 113] on input "Name" at bounding box center [688, 110] width 539 height 34
type input "[PERSON_NAME]"
drag, startPoint x: 602, startPoint y: 164, endPoint x: 633, endPoint y: 186, distance: 38.4
click at [615, 174] on div "Email" at bounding box center [554, 172] width 270 height 55
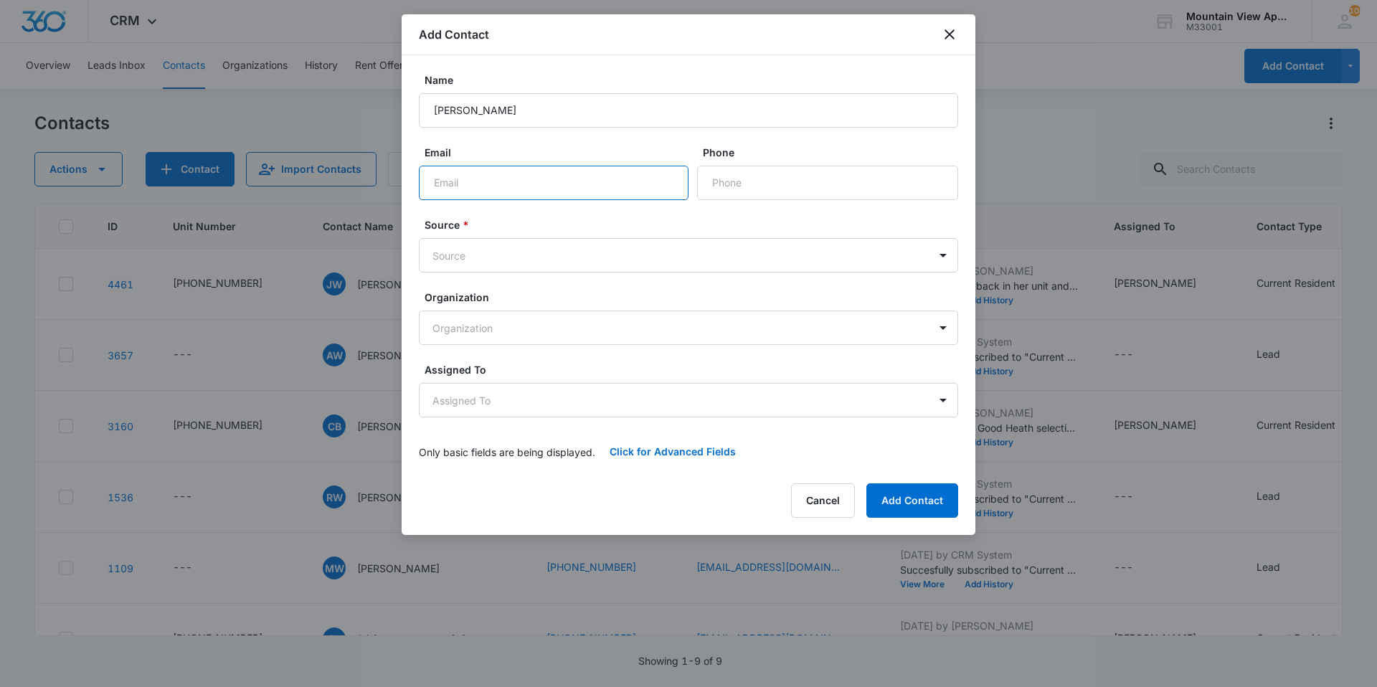
click at [633, 186] on input "Email" at bounding box center [554, 183] width 270 height 34
type input "[EMAIL_ADDRESS][DOMAIN_NAME]"
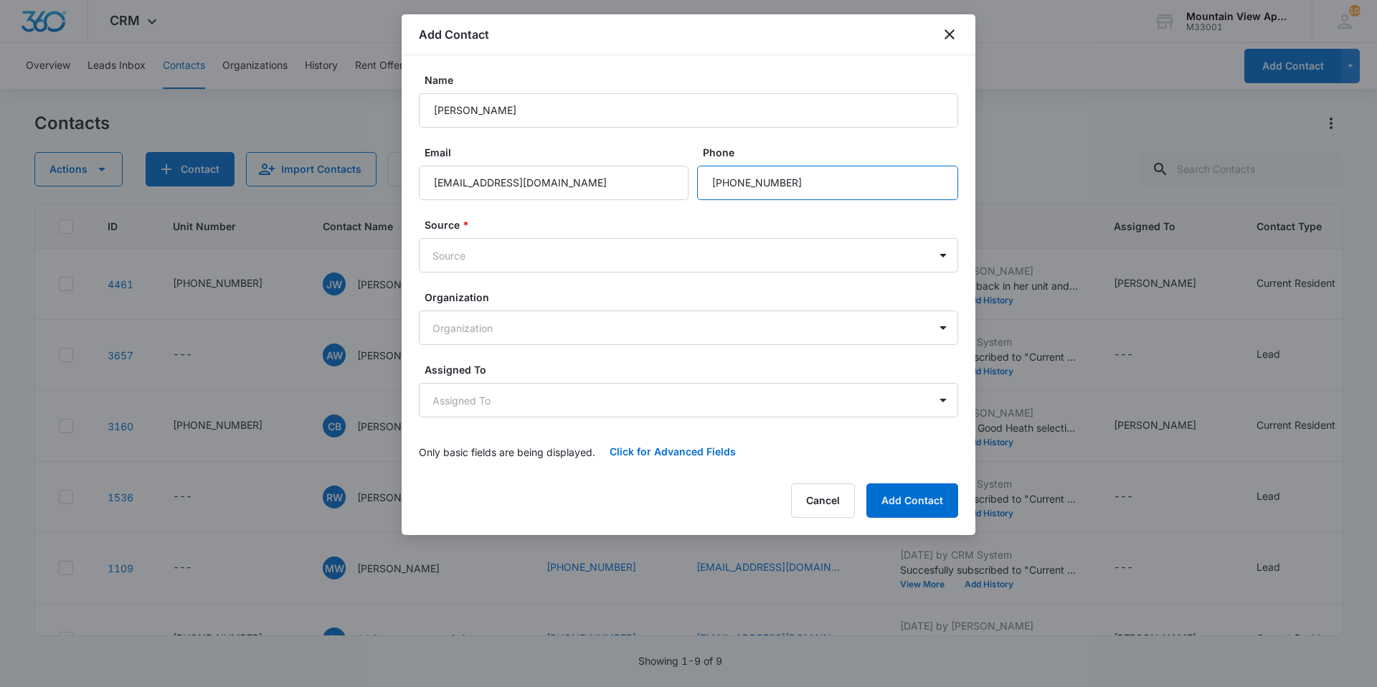
type input "[PHONE_NUMBER]"
drag, startPoint x: 730, startPoint y: 233, endPoint x: 743, endPoint y: 257, distance: 27.0
click at [731, 242] on div "Source * Source" at bounding box center [688, 244] width 539 height 55
click at [748, 261] on body "CRM Apps Reputation Websites Forms CRM Email Social Content Ads Intelligence Fi…" at bounding box center [688, 343] width 1377 height 687
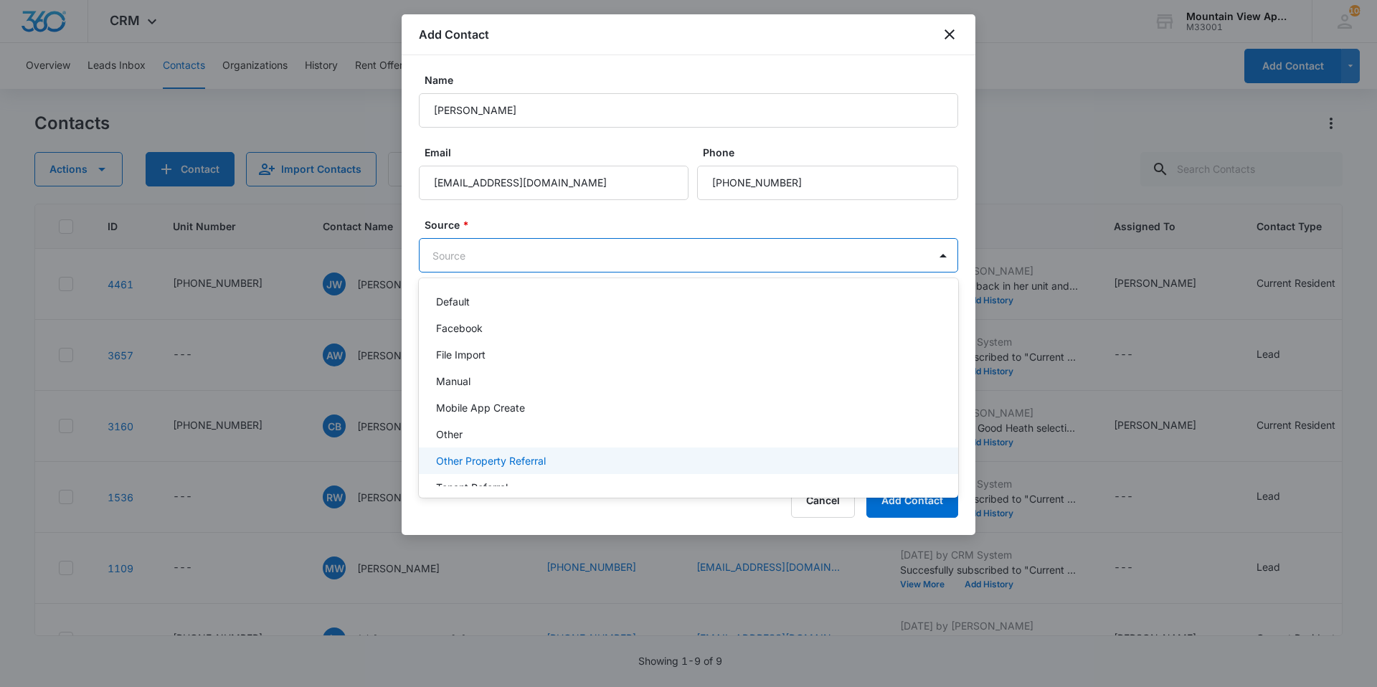
scroll to position [101, 0]
click at [577, 473] on div "Walk-In / Drive By" at bounding box center [687, 470] width 502 height 15
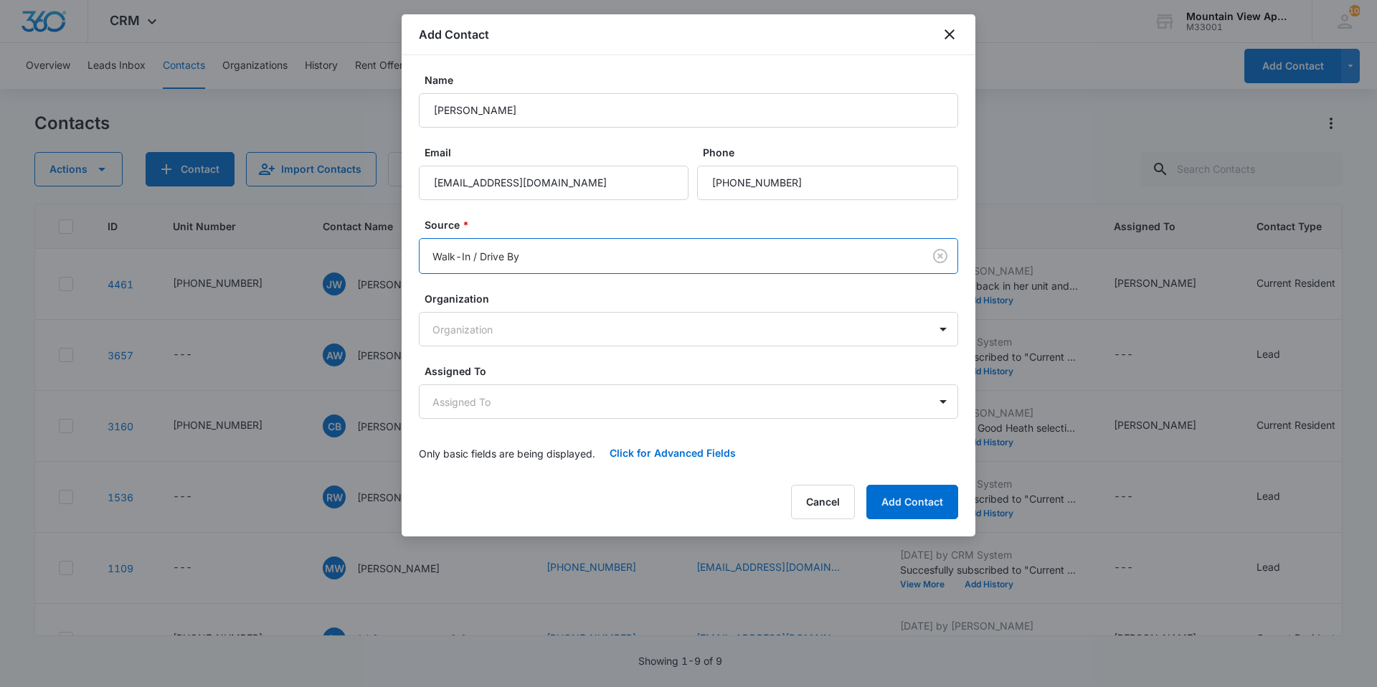
click at [830, 141] on form "Name [PERSON_NAME] Email [EMAIL_ADDRESS][DOMAIN_NAME] Phone Source * option Wal…" at bounding box center [688, 271] width 539 height 398
click at [602, 412] on body "CRM Apps Reputation Websites Forms CRM Email Social Content Ads Intelligence Fi…" at bounding box center [688, 343] width 1377 height 687
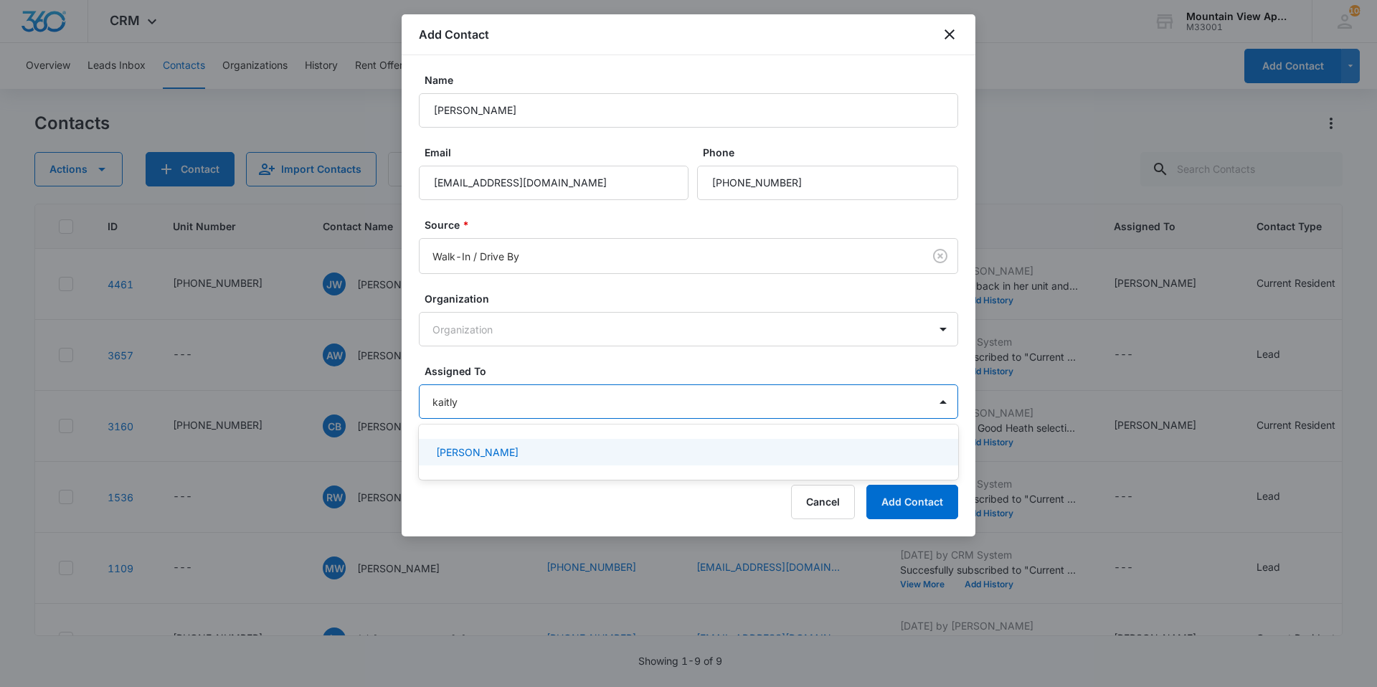
type input "[PERSON_NAME]"
click at [609, 444] on div "[PERSON_NAME]" at bounding box center [688, 452] width 539 height 27
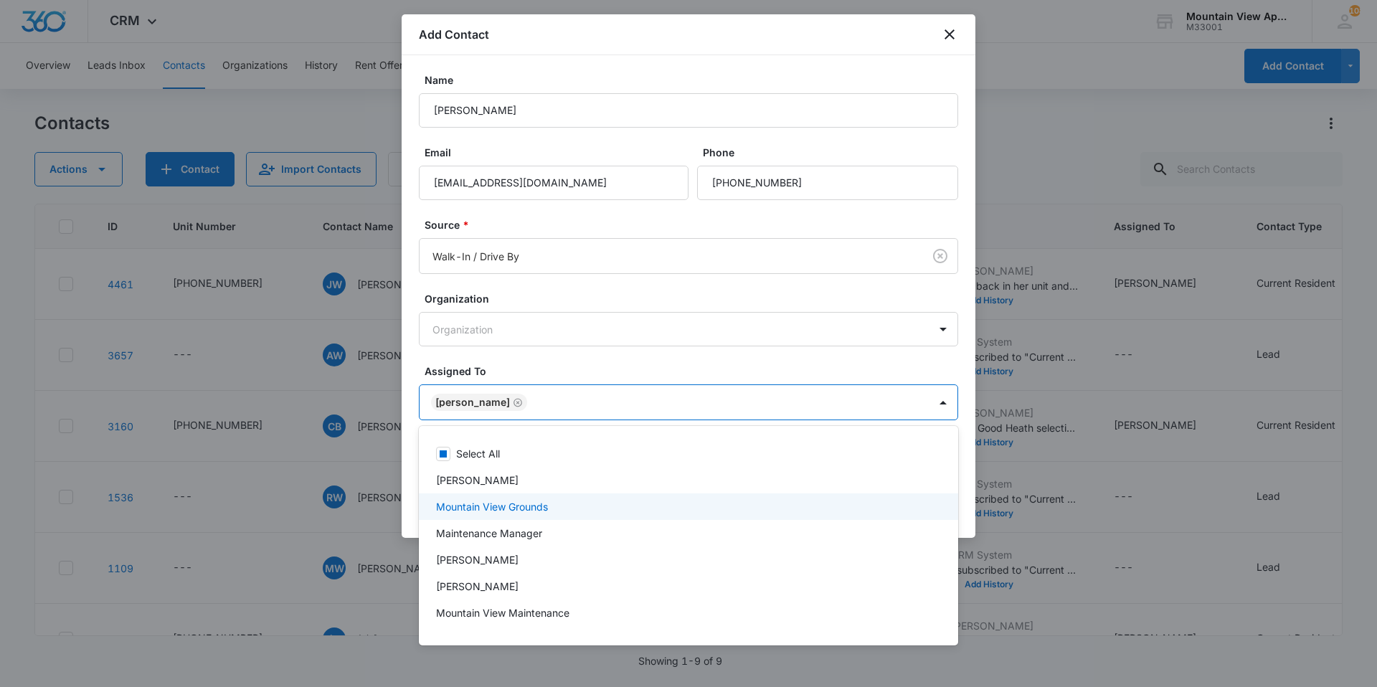
click at [895, 365] on div at bounding box center [688, 343] width 1377 height 687
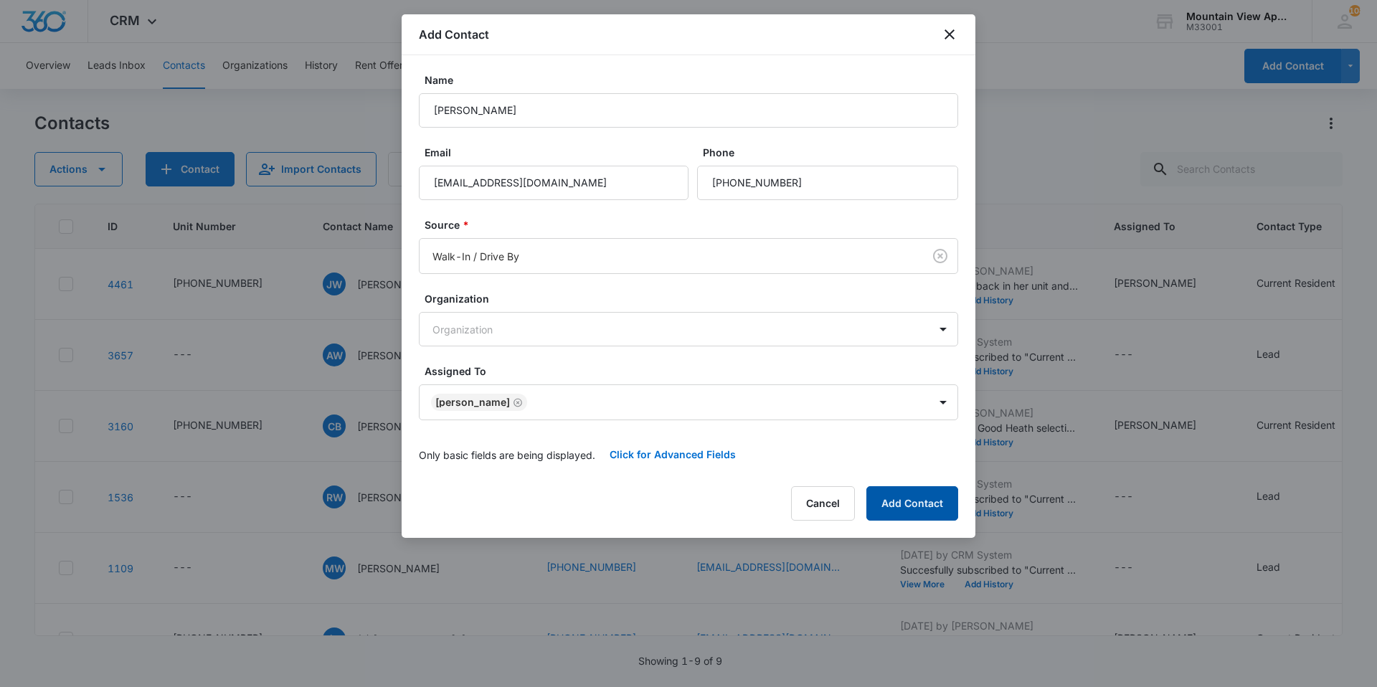
click at [933, 510] on button "Add Contact" at bounding box center [912, 503] width 92 height 34
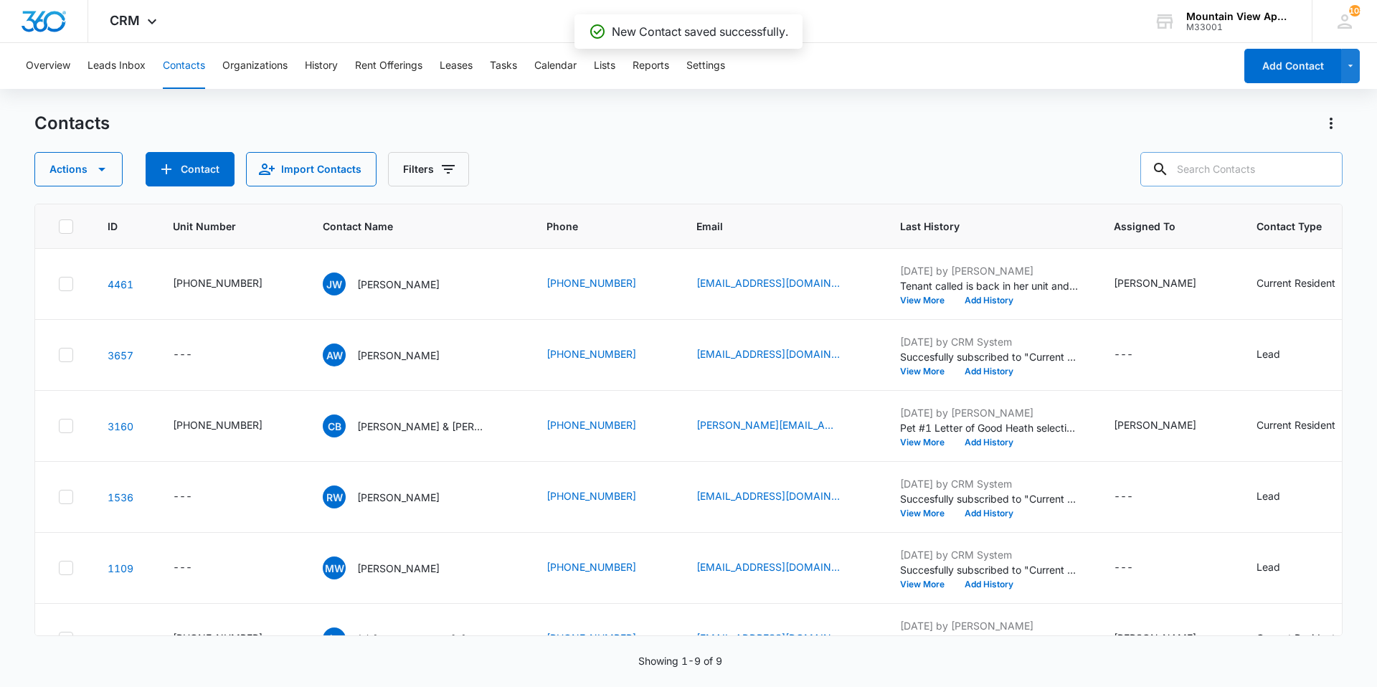
click at [1250, 162] on input "text" at bounding box center [1241, 169] width 202 height 34
type input "[PERSON_NAME]"
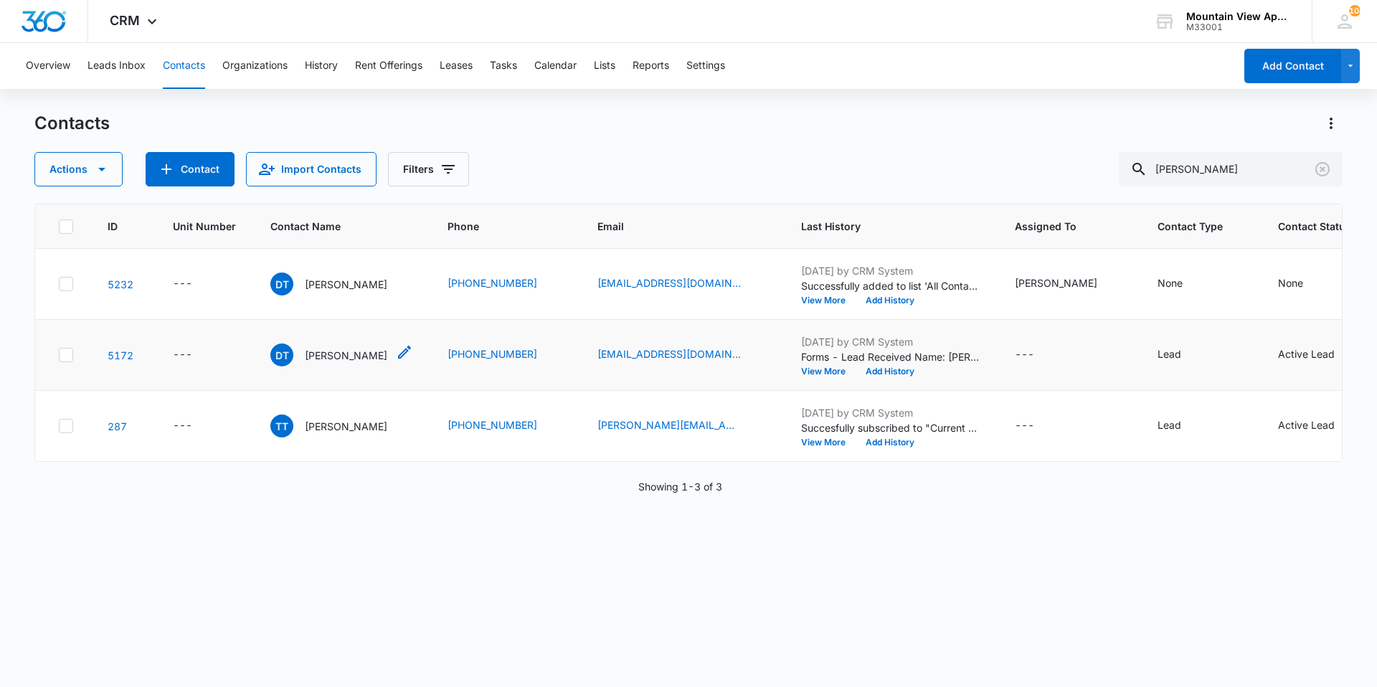
click at [398, 351] on icon "Contact Name - Dylan Timmons - Select to Edit Field" at bounding box center [404, 352] width 13 height 13
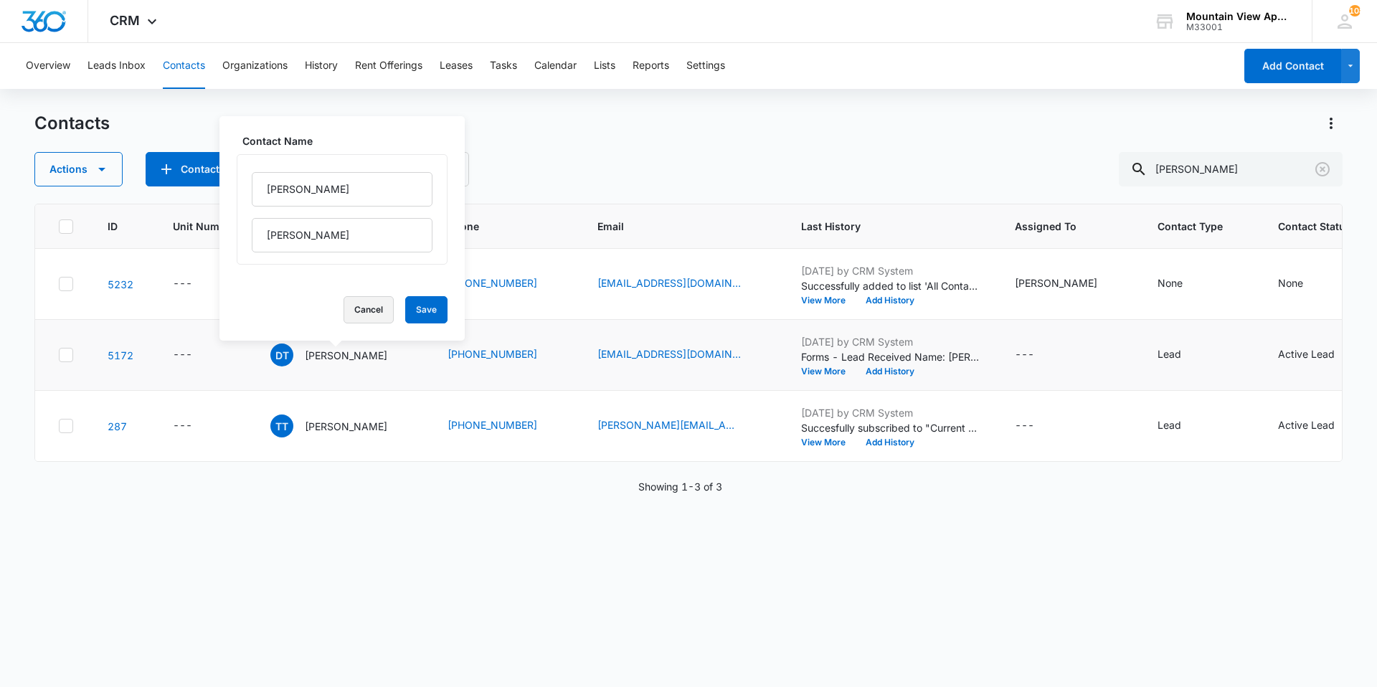
click at [353, 312] on button "Cancel" at bounding box center [369, 309] width 50 height 27
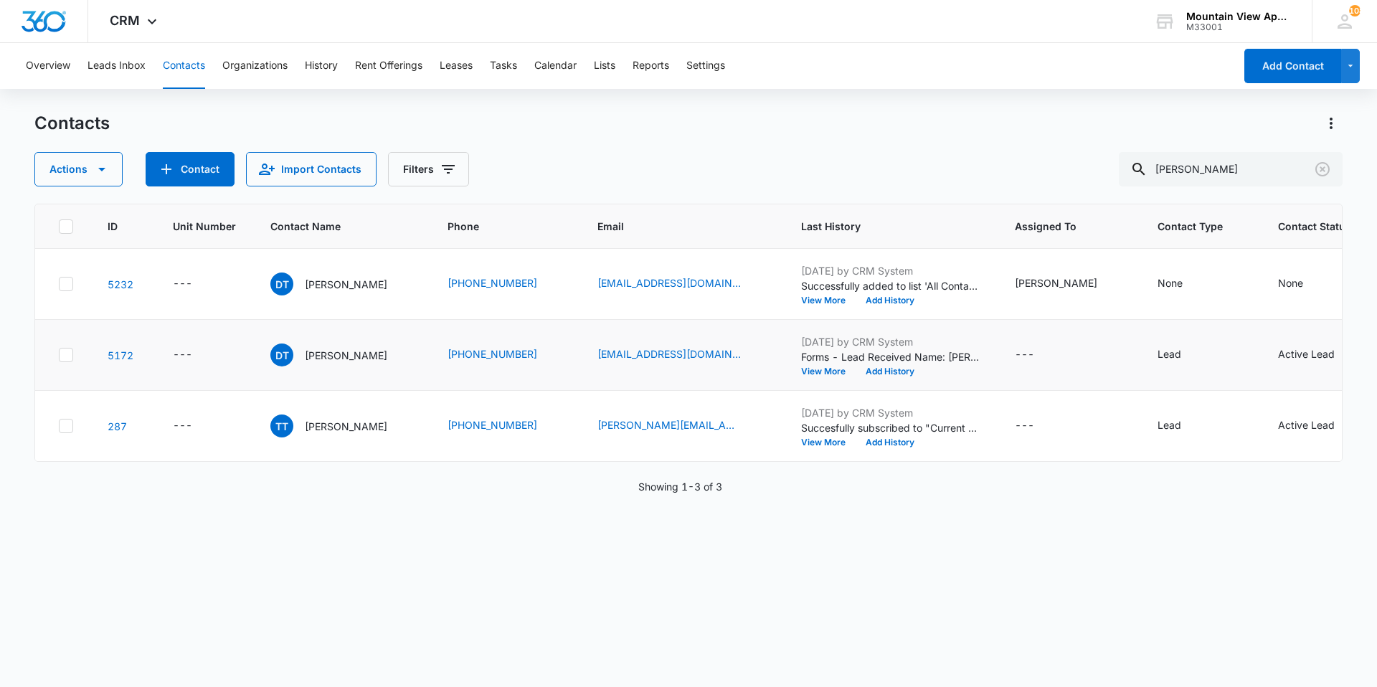
click at [73, 351] on td at bounding box center [62, 355] width 55 height 71
click at [74, 356] on td at bounding box center [62, 355] width 55 height 71
click at [60, 356] on icon at bounding box center [66, 355] width 13 height 13
click at [59, 356] on input "checkbox" at bounding box center [58, 355] width 1 height 1
checkbox input "true"
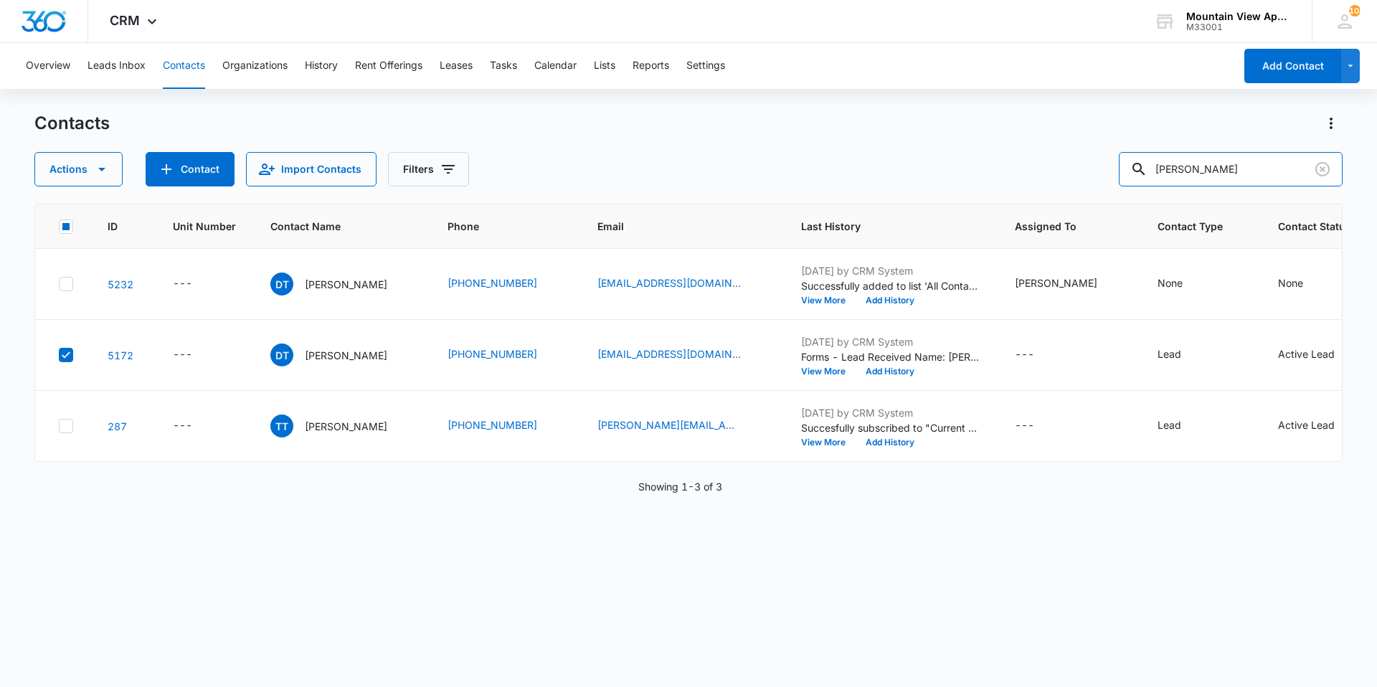
drag, startPoint x: 1099, startPoint y: 186, endPoint x: 245, endPoint y: 125, distance: 855.5
click at [162, 128] on div "Contacts Actions Contact Import Contacts Filters [PERSON_NAME]" at bounding box center [688, 149] width 1308 height 75
type input "[PERSON_NAME]"
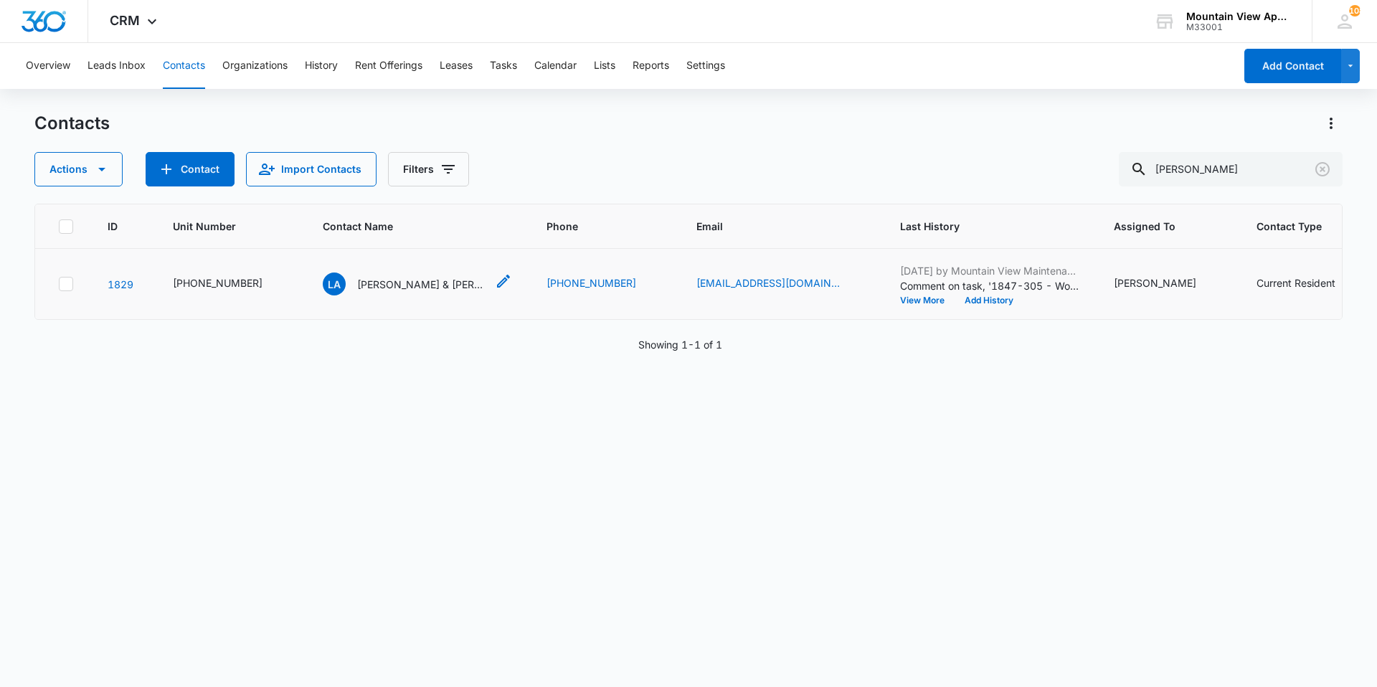
click at [413, 283] on p "[PERSON_NAME] & [PERSON_NAME]" at bounding box center [421, 284] width 129 height 15
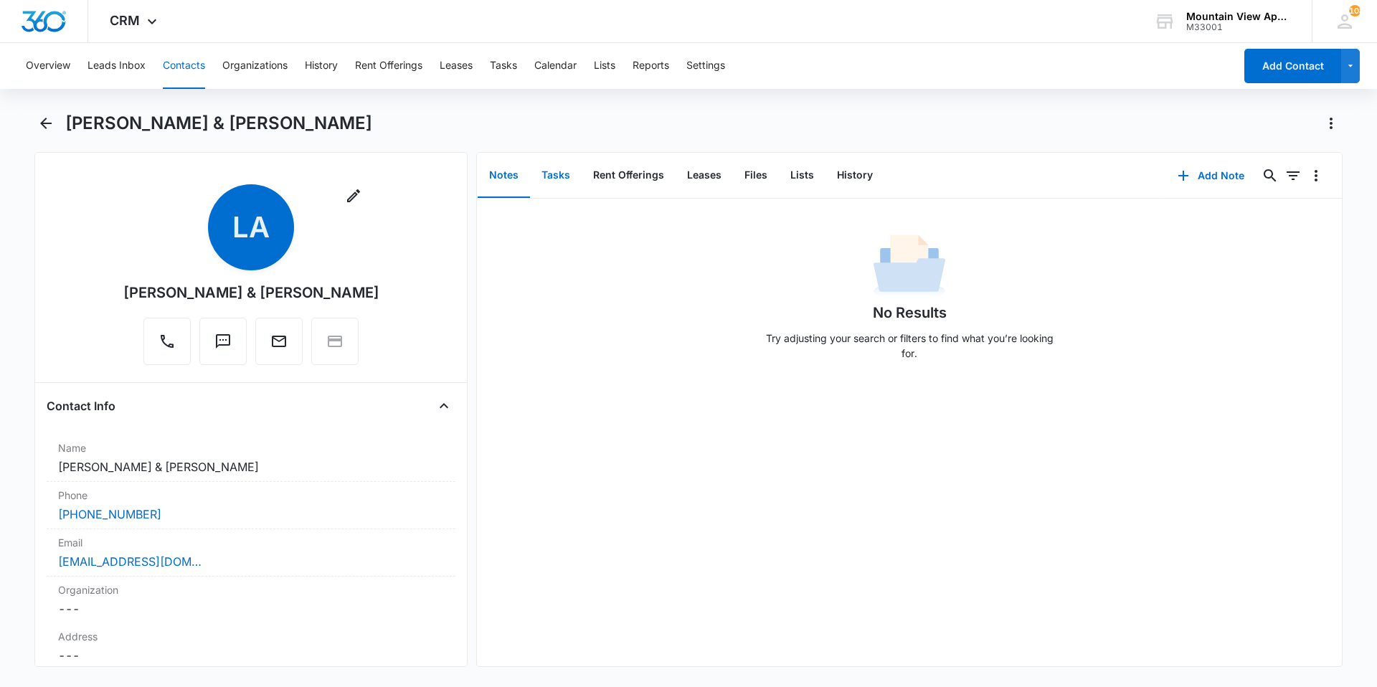
click at [549, 181] on button "Tasks" at bounding box center [556, 175] width 52 height 44
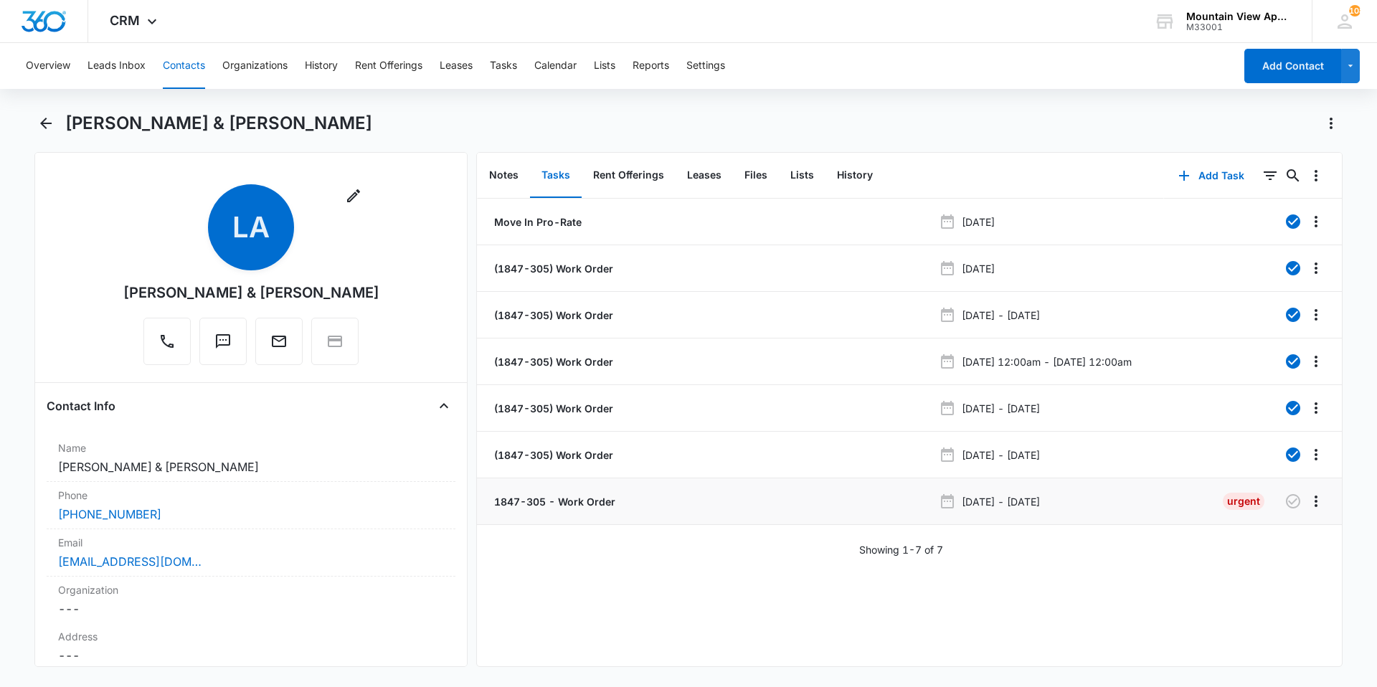
click at [569, 495] on p "1847-305 - Work Order" at bounding box center [553, 501] width 124 height 15
